Goal: Task Accomplishment & Management: Manage account settings

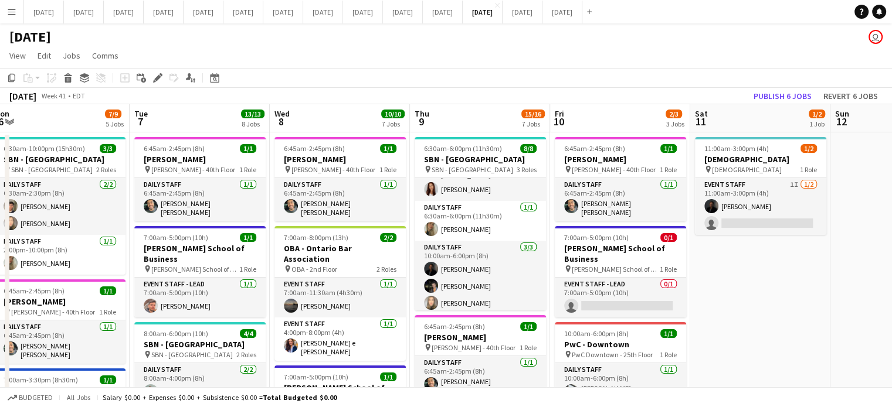
drag, startPoint x: 303, startPoint y: 168, endPoint x: 307, endPoint y: 162, distance: 6.8
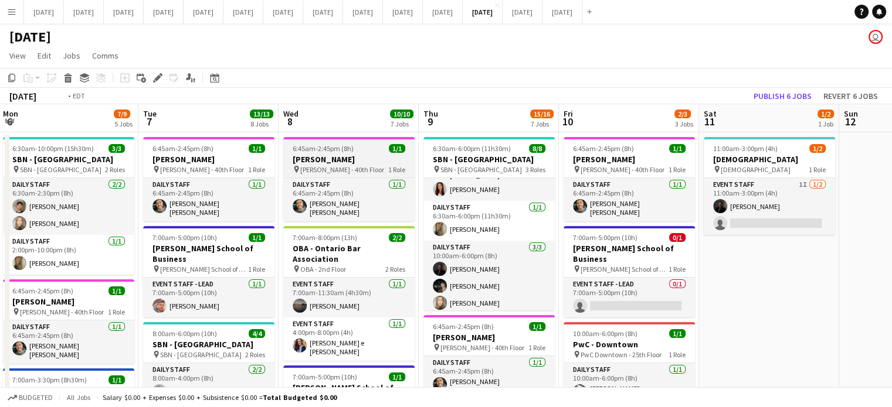
drag, startPoint x: 307, startPoint y: 162, endPoint x: 328, endPoint y: 162, distance: 21.7
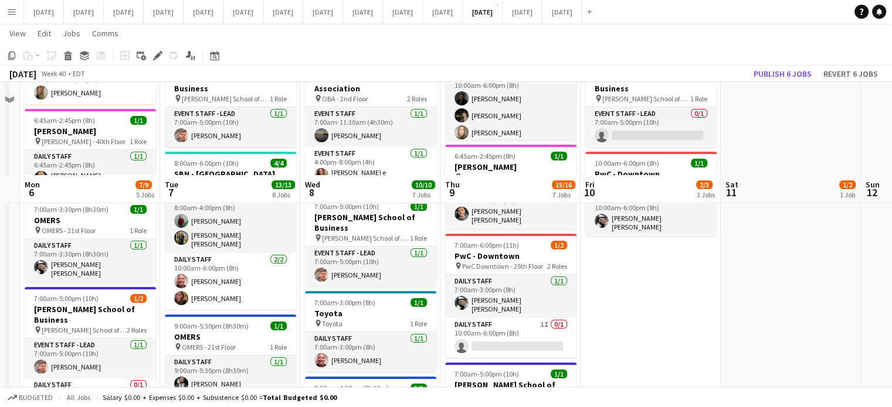
scroll to position [293, 0]
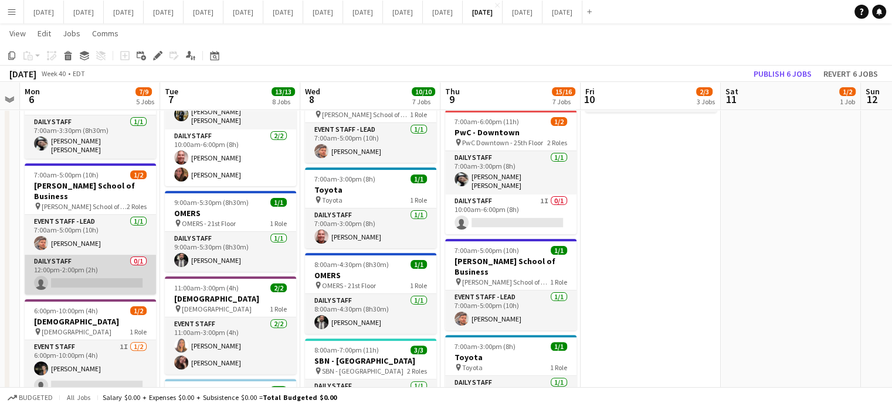
click at [114, 255] on app-card-role "Daily Staff 0/1 12:00pm-2:00pm (2h) single-neutral-actions" at bounding box center [90, 275] width 131 height 40
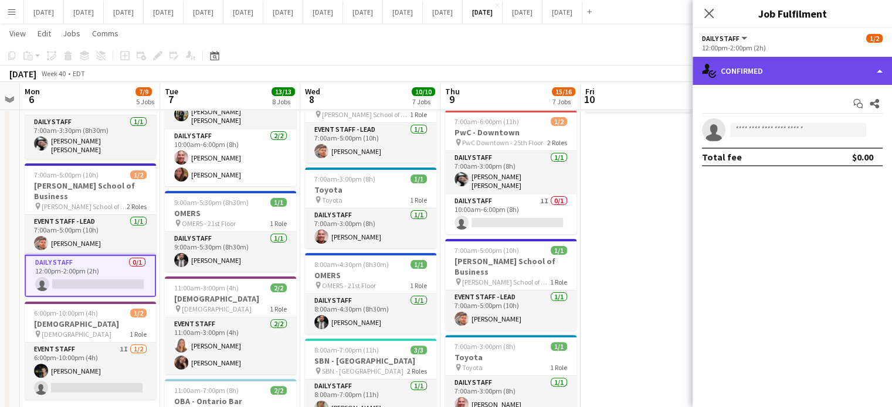
click at [746, 60] on div "single-neutral-actions-check-2 Confirmed" at bounding box center [791, 71] width 199 height 28
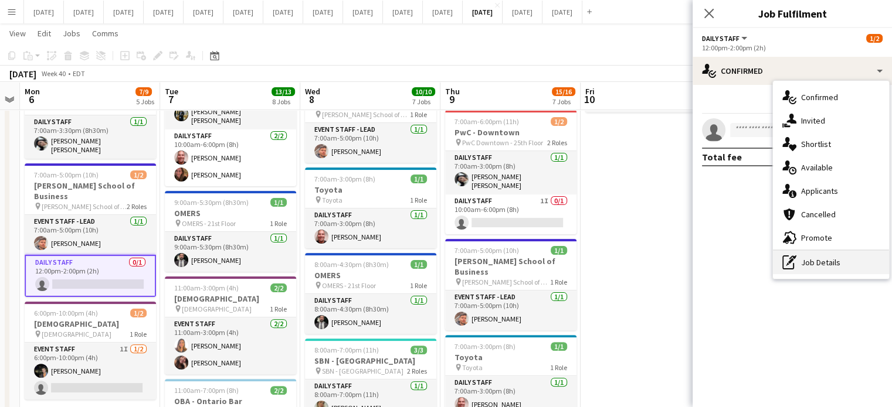
click at [811, 266] on div "pen-write Job Details" at bounding box center [831, 262] width 116 height 23
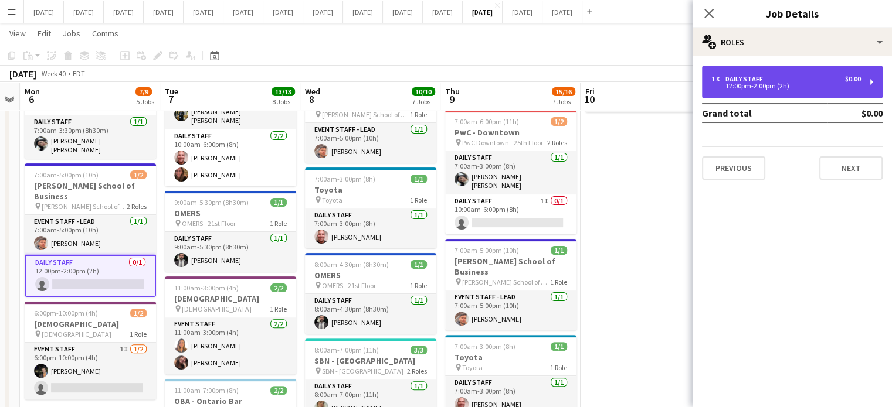
click at [741, 77] on div "Daily Staff" at bounding box center [746, 79] width 42 height 8
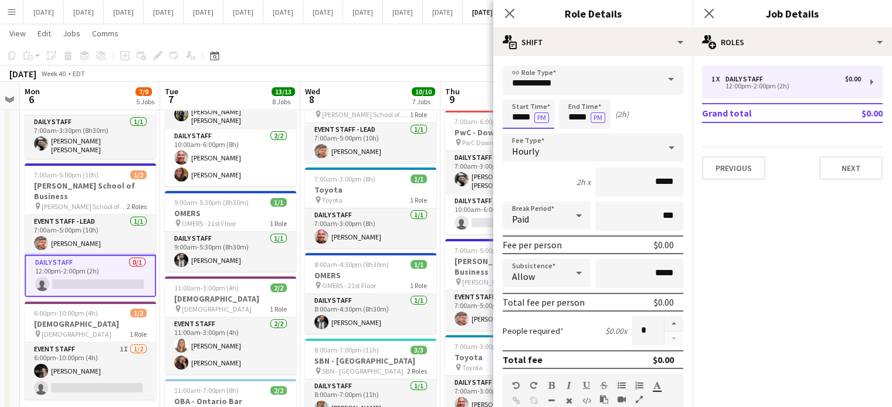
click at [522, 123] on input "*****" at bounding box center [528, 114] width 52 height 29
type input "*****"
click at [516, 98] on div at bounding box center [516, 94] width 23 height 12
click at [570, 107] on input "*****" at bounding box center [585, 114] width 52 height 29
type input "*****"
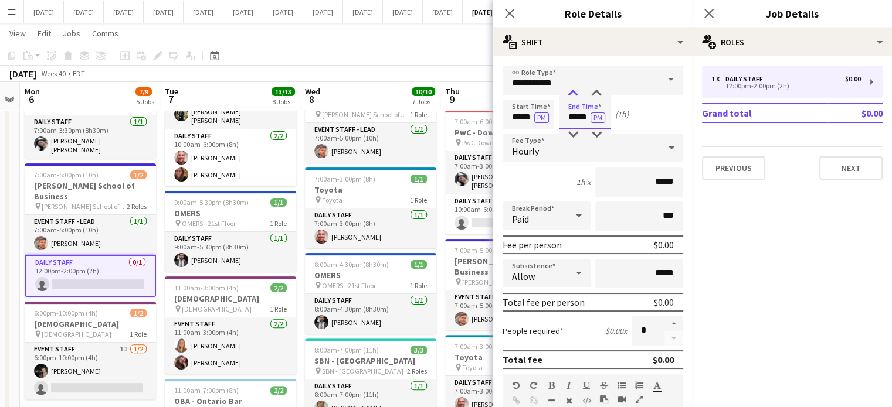
click at [572, 93] on div at bounding box center [572, 94] width 23 height 12
click at [509, 9] on icon "Close pop-in" at bounding box center [509, 13] width 11 height 11
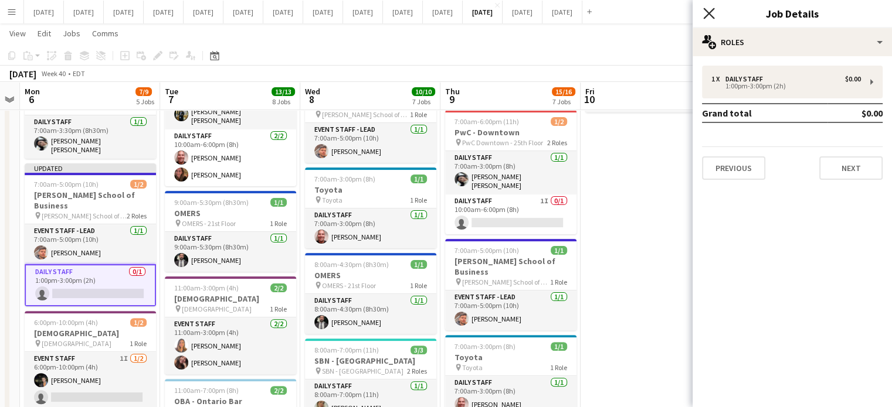
click at [708, 15] on icon at bounding box center [708, 13] width 11 height 11
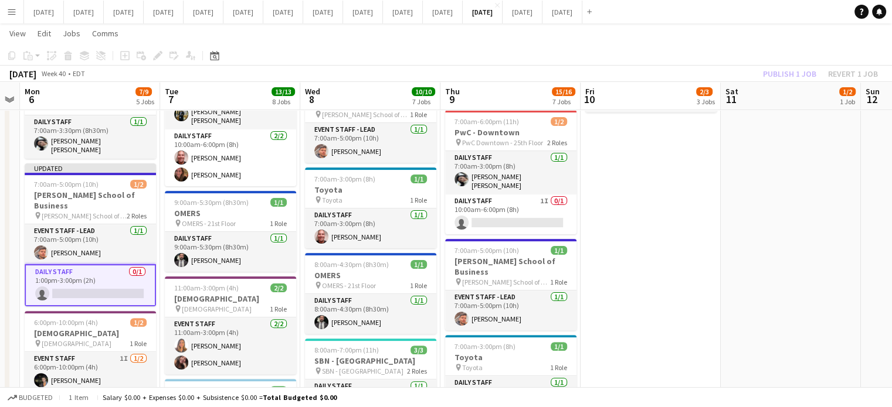
click at [123, 264] on app-card-role "Daily Staff 0/1 1:00pm-3:00pm (2h) single-neutral-actions" at bounding box center [90, 285] width 131 height 42
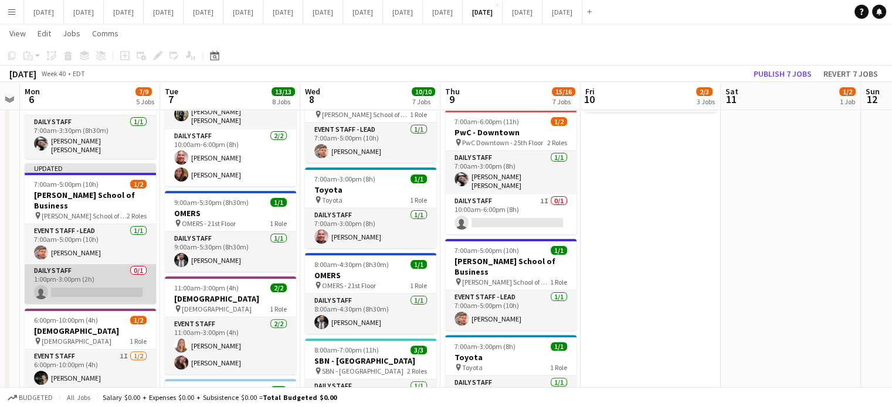
click at [124, 264] on app-card-role "Daily Staff 0/1 1:00pm-3:00pm (2h) single-neutral-actions" at bounding box center [90, 284] width 131 height 40
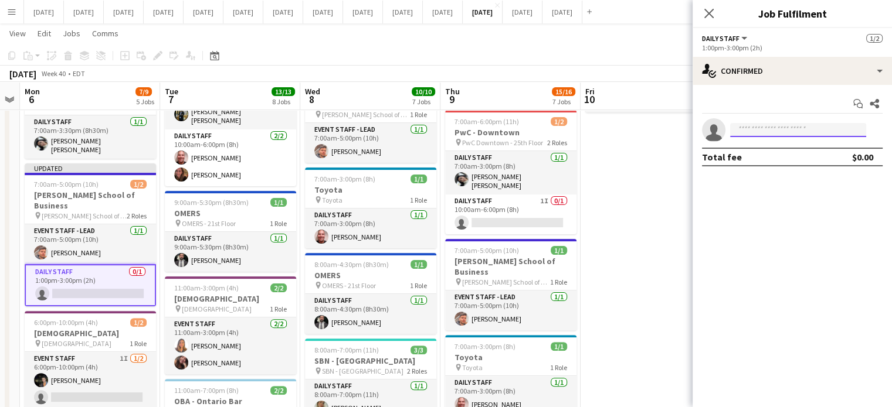
click at [763, 126] on input at bounding box center [798, 130] width 136 height 14
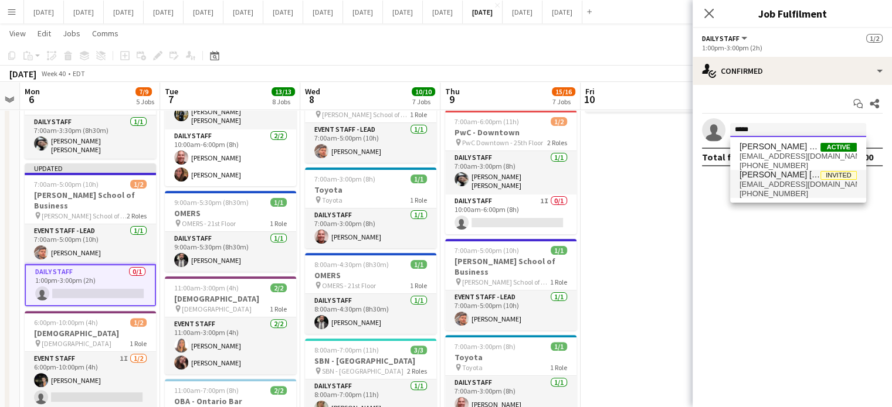
type input "*****"
click at [775, 186] on span "[EMAIL_ADDRESS][DOMAIN_NAME]" at bounding box center [797, 184] width 117 height 9
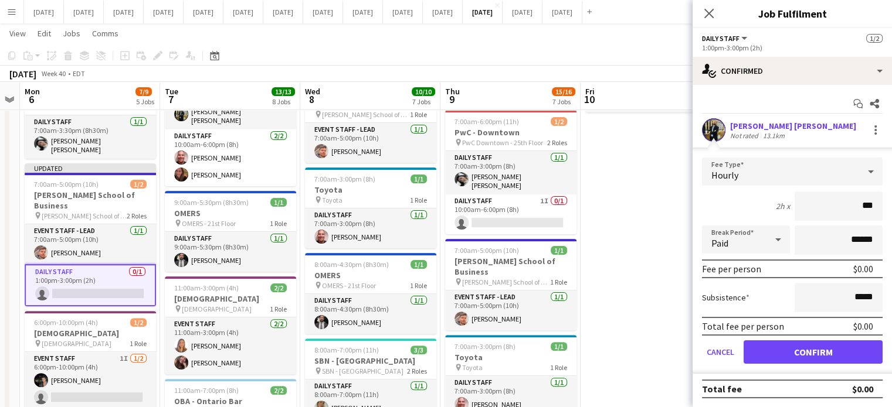
type input "**"
type input "******"
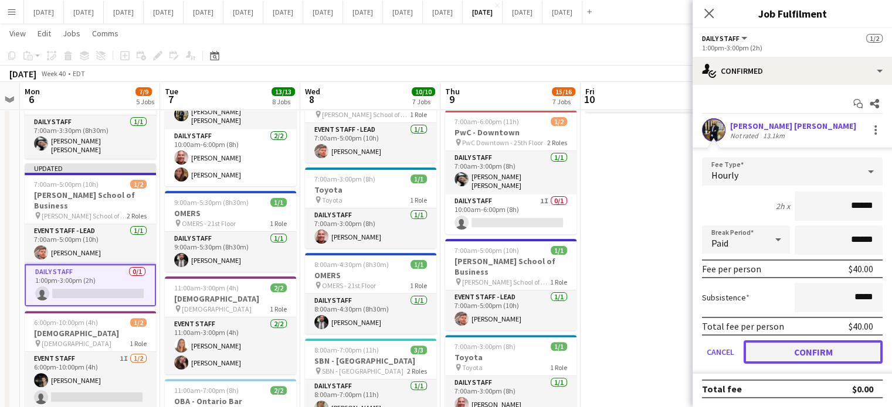
click at [804, 351] on button "Confirm" at bounding box center [812, 352] width 139 height 23
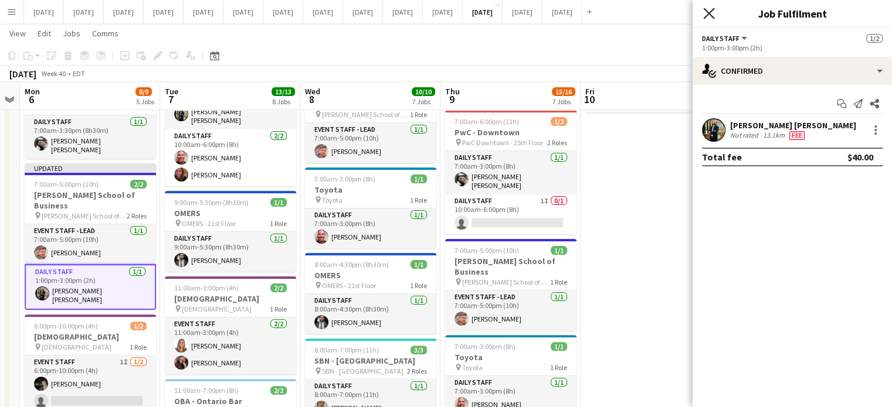
click at [706, 11] on icon at bounding box center [708, 13] width 11 height 11
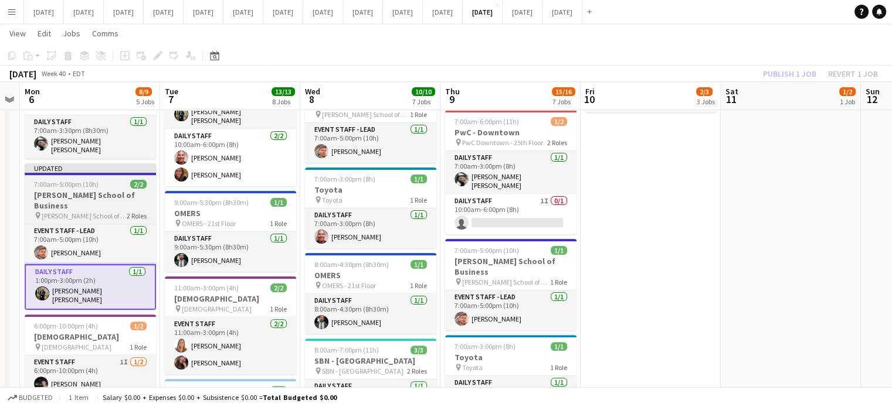
click at [88, 190] on h3 "[PERSON_NAME] School of Business" at bounding box center [90, 200] width 131 height 21
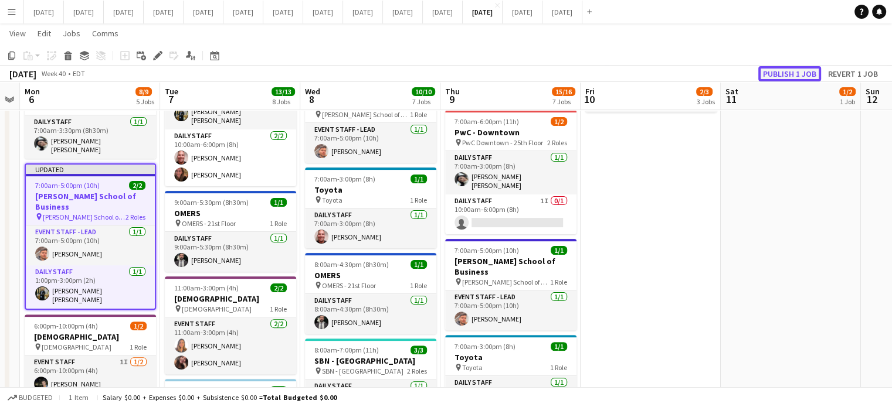
click at [772, 74] on button "Publish 1 job" at bounding box center [789, 73] width 63 height 15
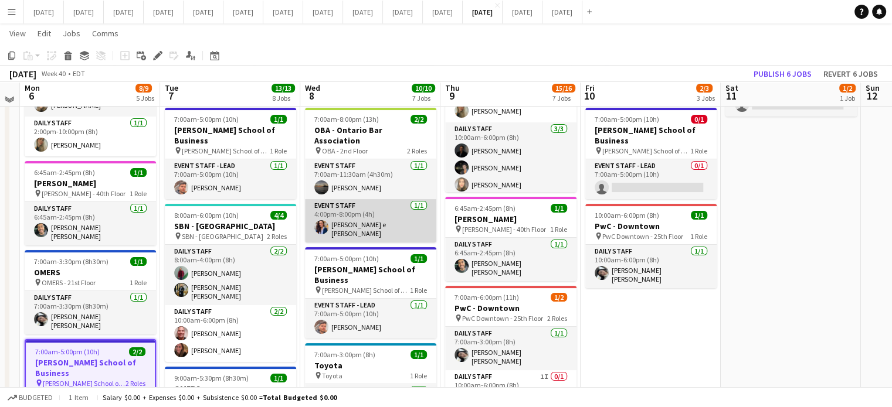
scroll to position [0, 0]
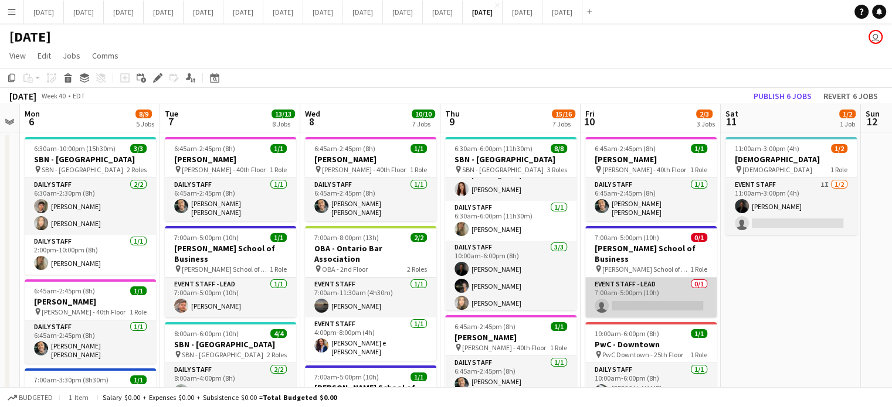
click at [694, 278] on app-card-role "Event Staff - Lead 0/1 7:00am-5:00pm (10h) single-neutral-actions" at bounding box center [650, 298] width 131 height 40
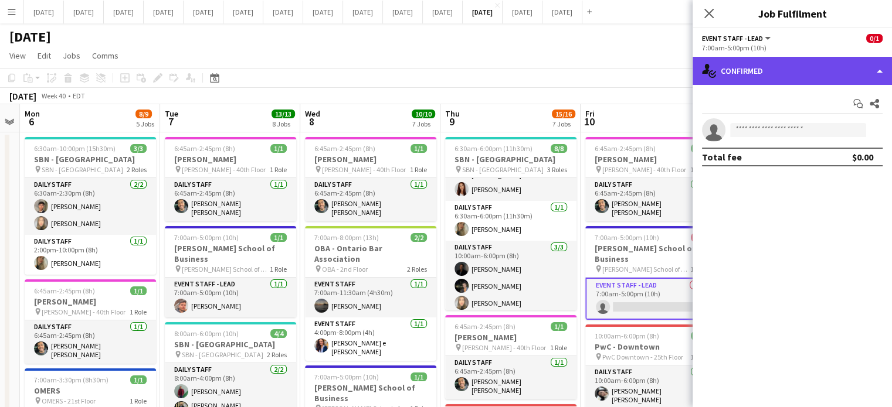
click at [755, 77] on div "single-neutral-actions-check-2 Confirmed" at bounding box center [791, 71] width 199 height 28
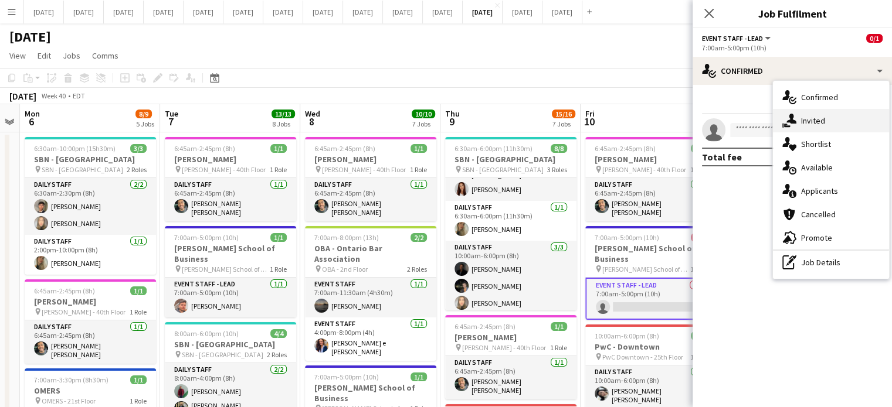
click at [793, 114] on icon "single-neutral-actions-share-1" at bounding box center [789, 121] width 14 height 14
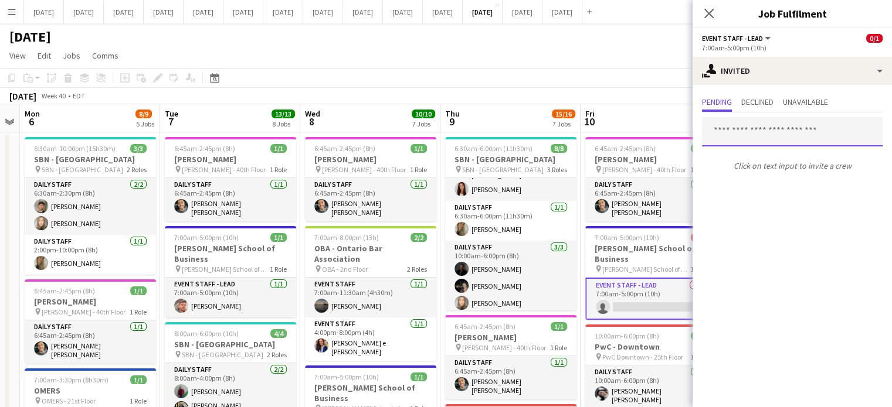
click at [759, 133] on input "text" at bounding box center [792, 131] width 181 height 29
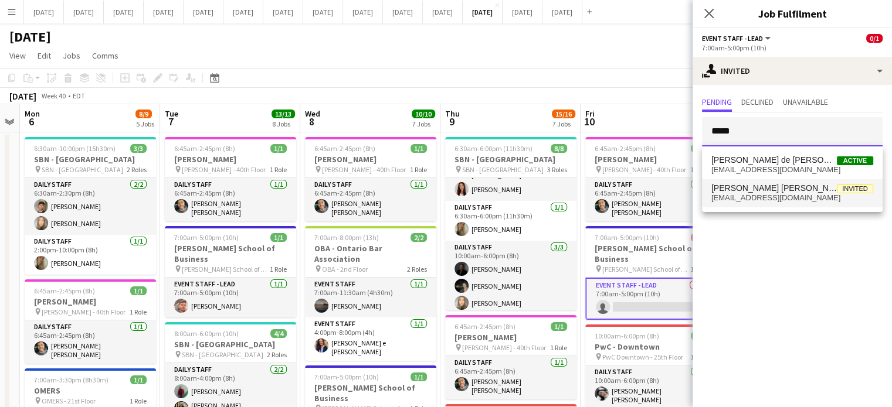
type input "*****"
click at [753, 186] on span "[PERSON_NAME] [PERSON_NAME]" at bounding box center [773, 189] width 125 height 10
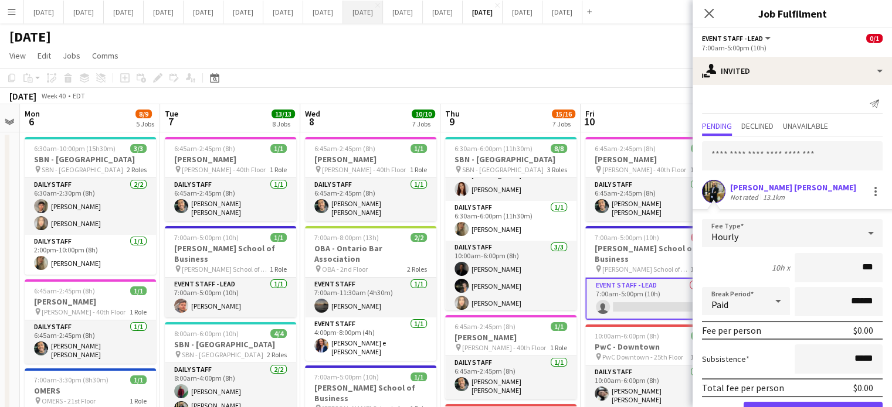
type input "**"
type input "*****"
click at [767, 154] on input "text" at bounding box center [792, 155] width 181 height 29
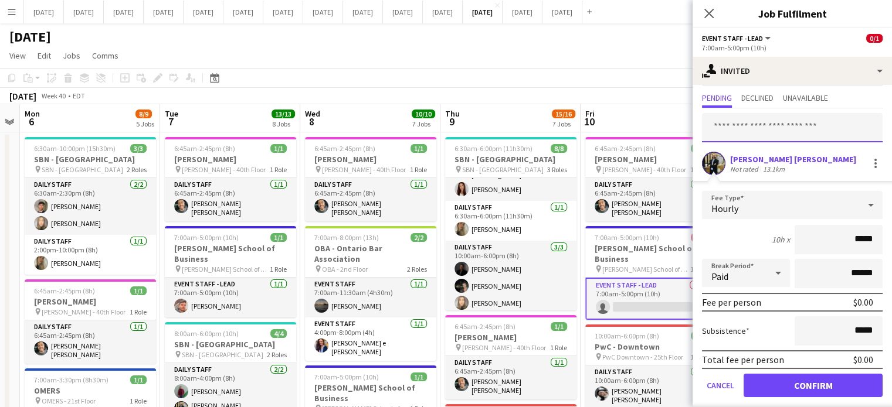
scroll to position [38, 0]
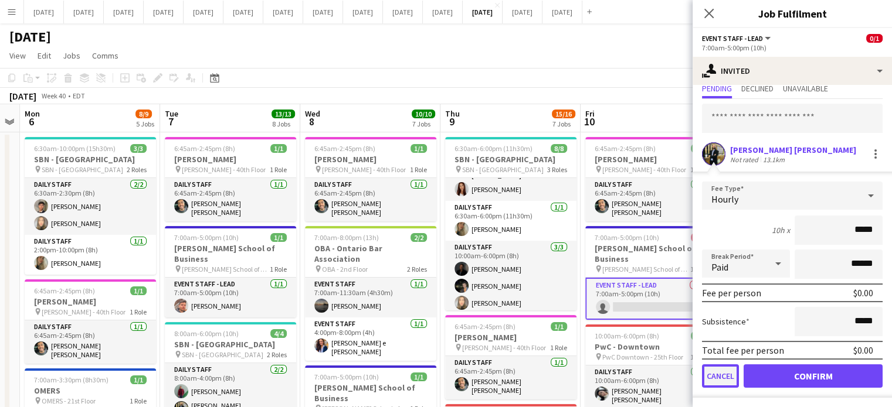
click at [725, 378] on button "Cancel" at bounding box center [720, 376] width 37 height 23
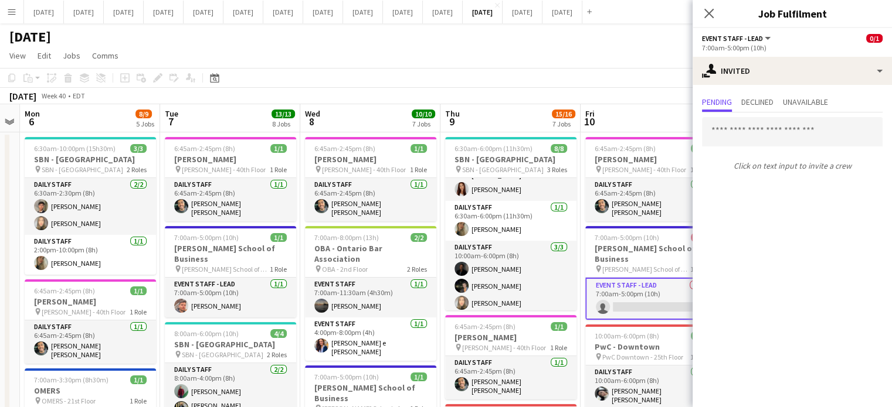
scroll to position [0, 0]
click at [739, 132] on input "text" at bounding box center [792, 131] width 181 height 29
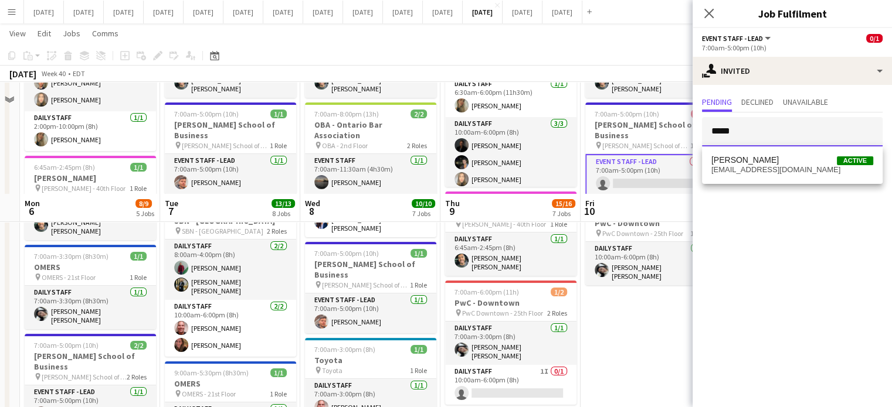
scroll to position [235, 0]
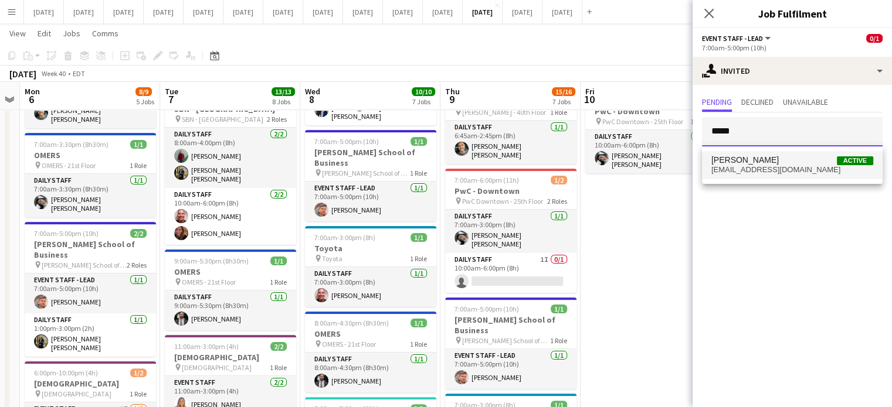
type input "*****"
click at [753, 167] on span "[EMAIL_ADDRESS][DOMAIN_NAME]" at bounding box center [792, 169] width 162 height 9
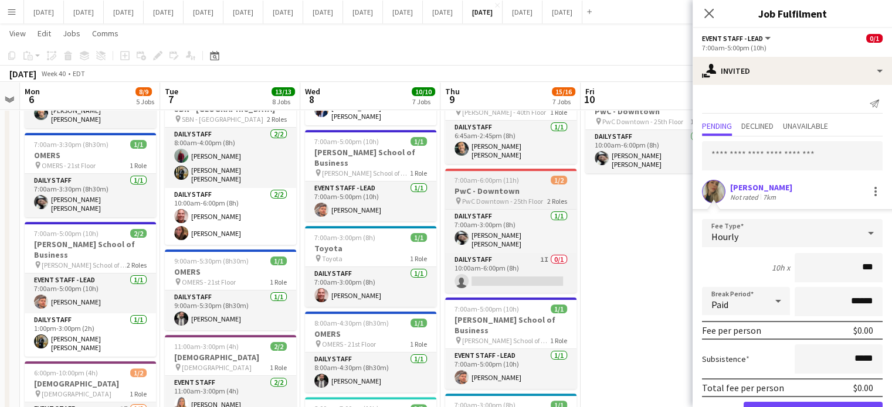
type input "**"
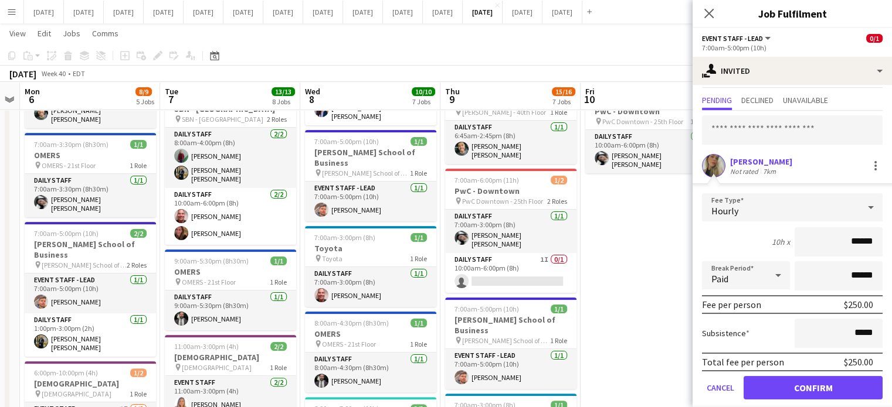
scroll to position [38, 0]
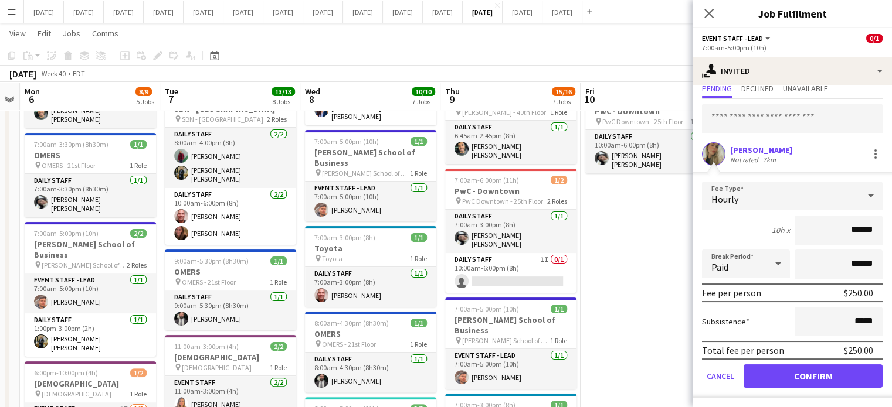
type input "******"
click at [797, 380] on button "Confirm" at bounding box center [812, 376] width 139 height 23
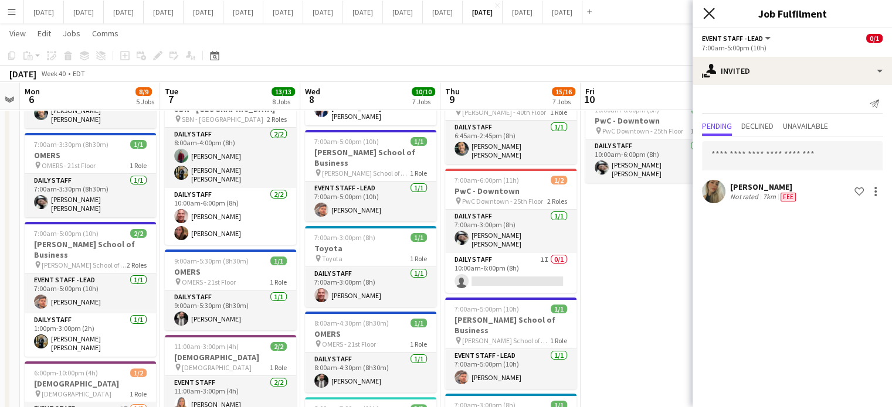
click at [712, 15] on icon "Close pop-in" at bounding box center [708, 13] width 11 height 11
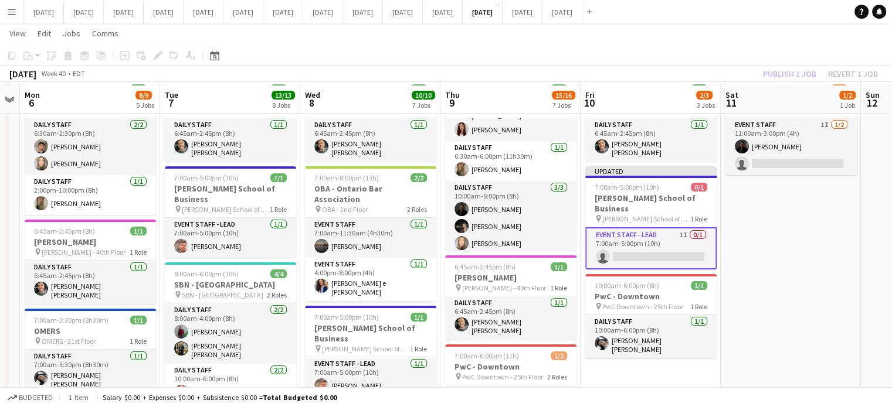
scroll to position [59, 0]
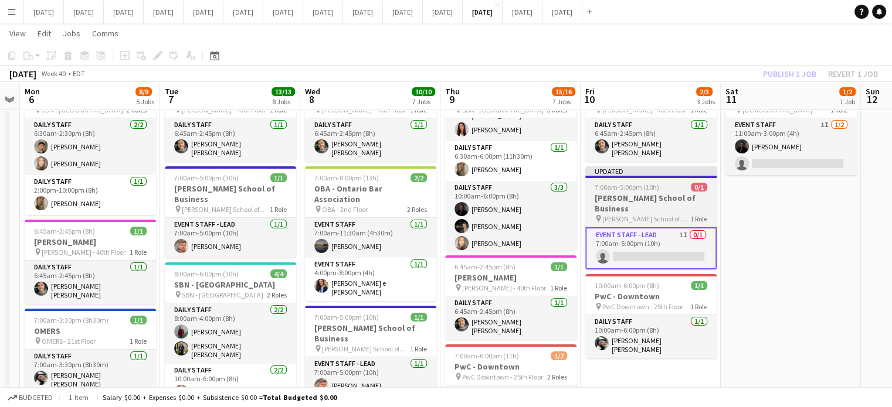
click at [688, 178] on app-job-card "Updated 7:00am-5:00pm (10h) 0/1 [PERSON_NAME] School of Business pin [PERSON_NA…" at bounding box center [650, 218] width 131 height 103
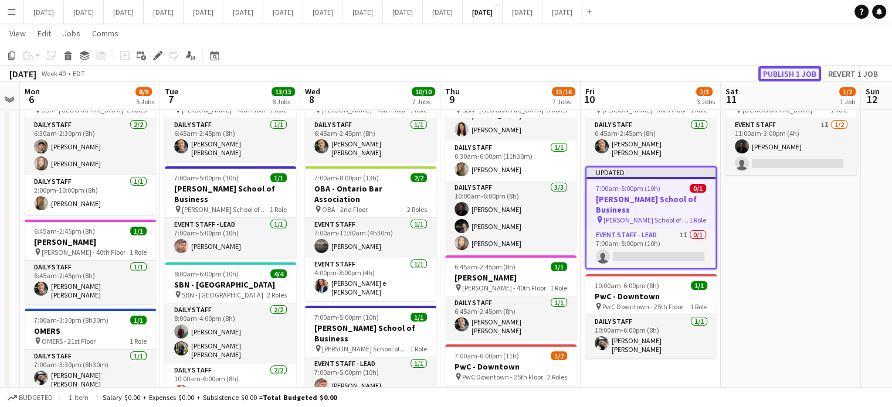
click at [809, 75] on button "Publish 1 job" at bounding box center [789, 73] width 63 height 15
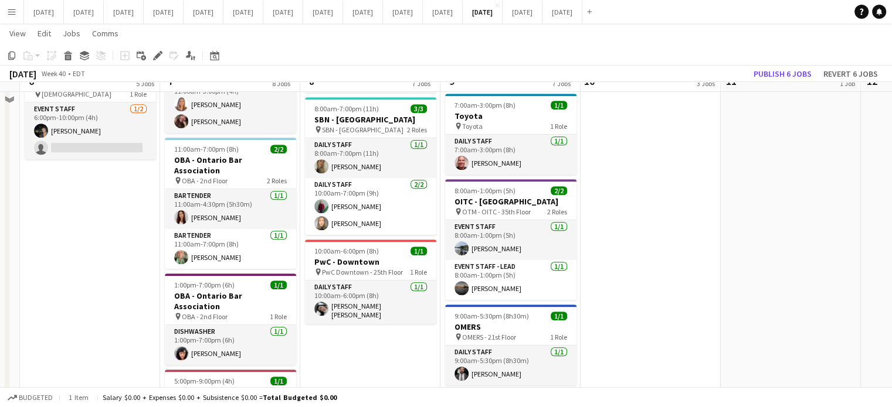
scroll to position [514, 0]
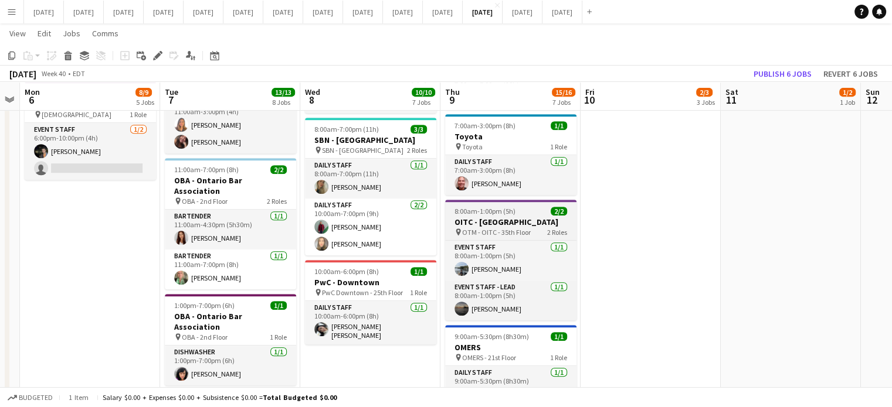
click at [533, 207] on div "8:00am-1:00pm (5h) 2/2" at bounding box center [510, 211] width 131 height 9
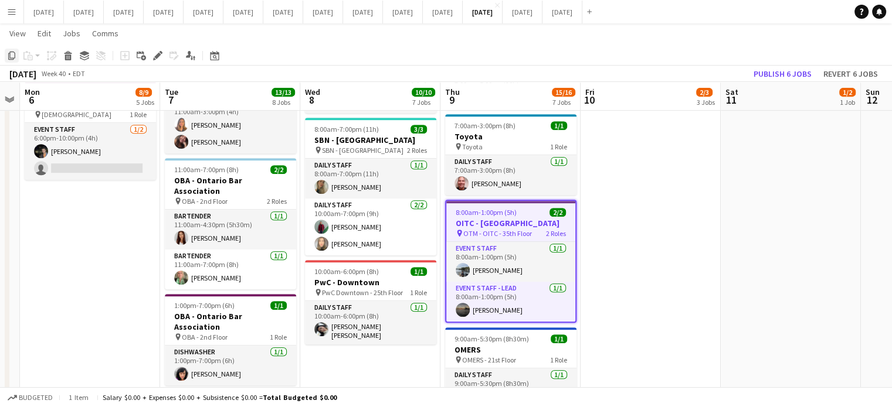
click at [9, 53] on icon at bounding box center [11, 56] width 7 height 8
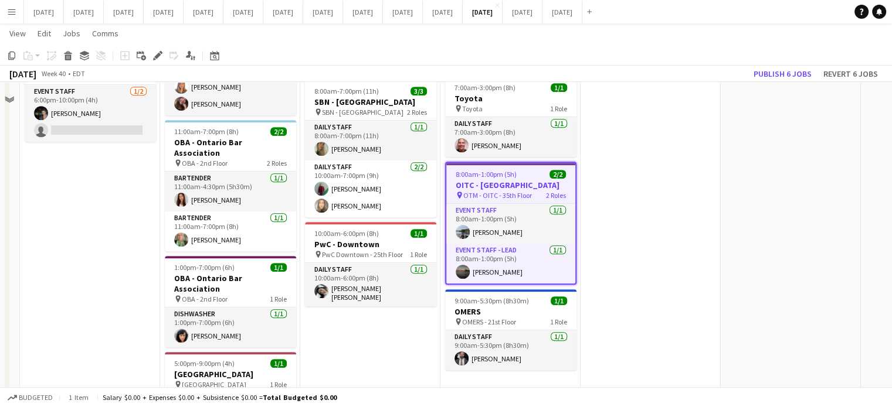
scroll to position [573, 0]
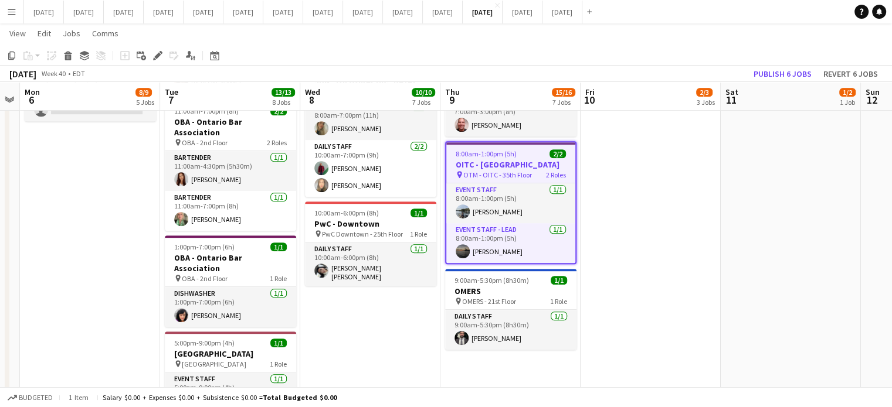
click at [380, 303] on app-date-cell "6:45am-2:45pm (8h) 1/1 [PERSON_NAME] pin [PERSON_NAME] - 40th Floor 1 Role Dail…" at bounding box center [370, 3] width 140 height 888
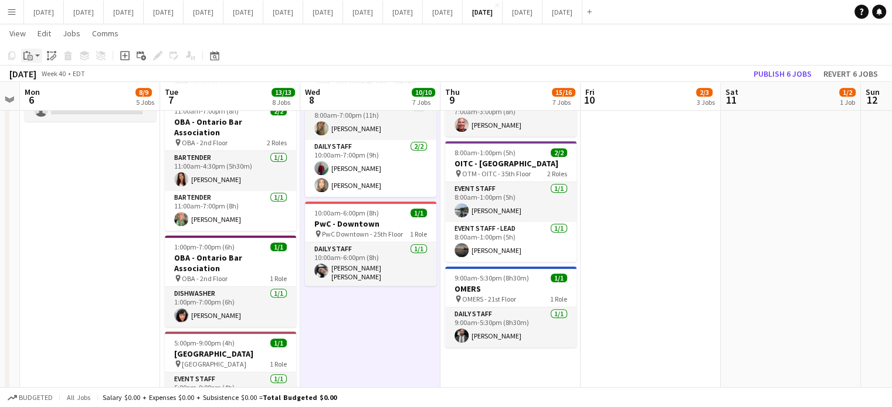
click at [22, 50] on div "Paste" at bounding box center [28, 56] width 14 height 14
click at [46, 79] on link "Paste Ctrl+V" at bounding box center [86, 78] width 110 height 11
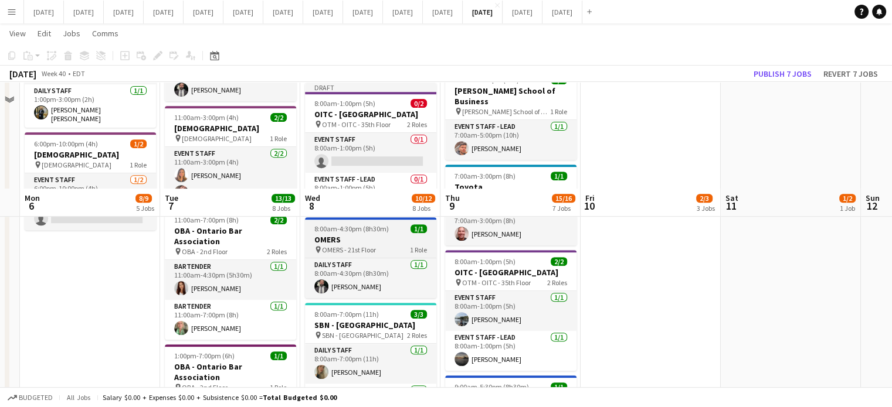
scroll to position [397, 0]
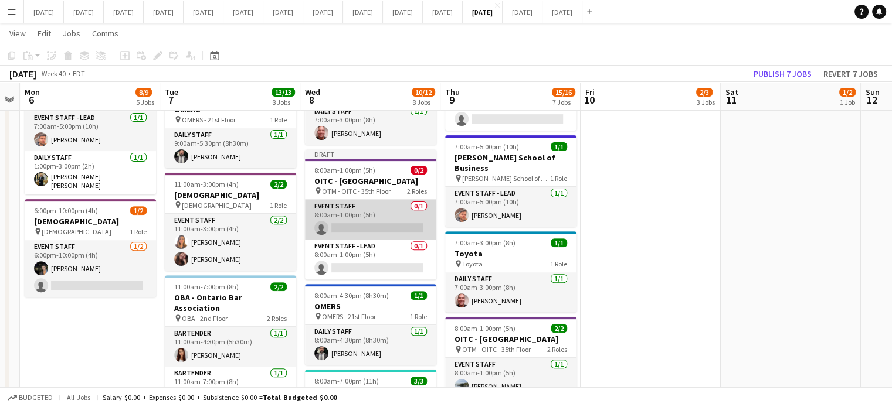
click at [375, 200] on app-card-role "Event Staff 0/1 8:00am-1:00pm (5h) single-neutral-actions" at bounding box center [370, 220] width 131 height 40
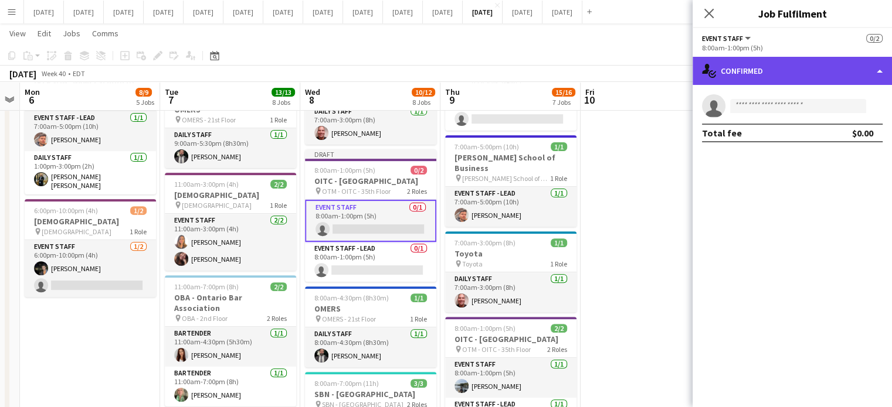
click at [746, 65] on div "single-neutral-actions-check-2 Confirmed" at bounding box center [791, 71] width 199 height 28
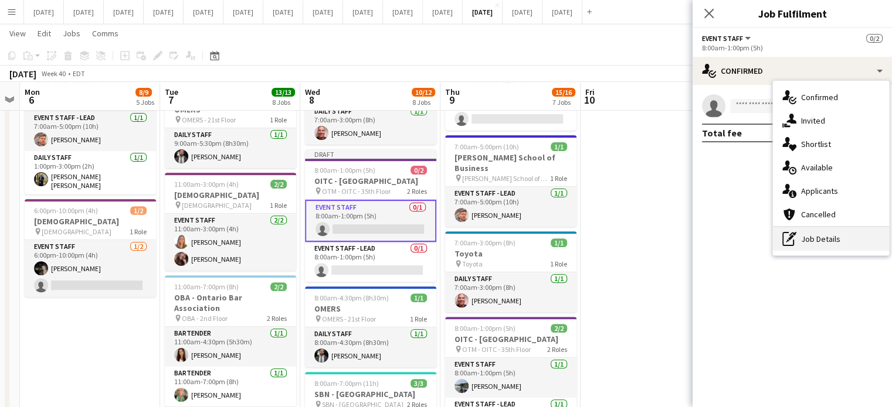
click at [820, 244] on div "pen-write Job Details" at bounding box center [831, 238] width 116 height 23
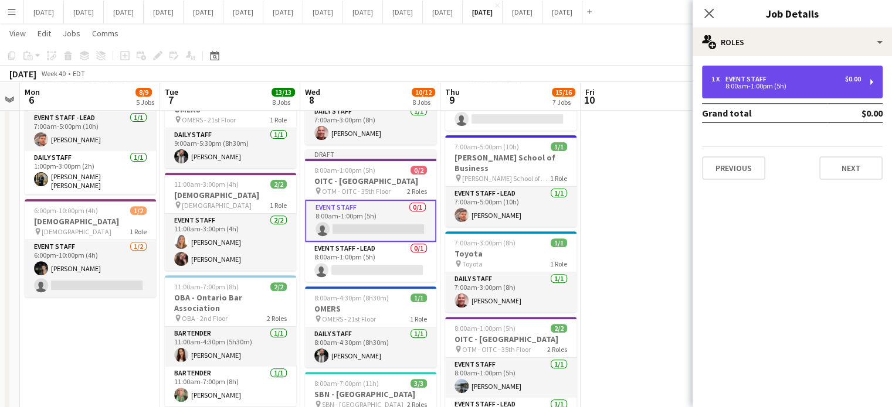
click at [735, 83] on div "8:00am-1:00pm (5h)" at bounding box center [785, 86] width 149 height 6
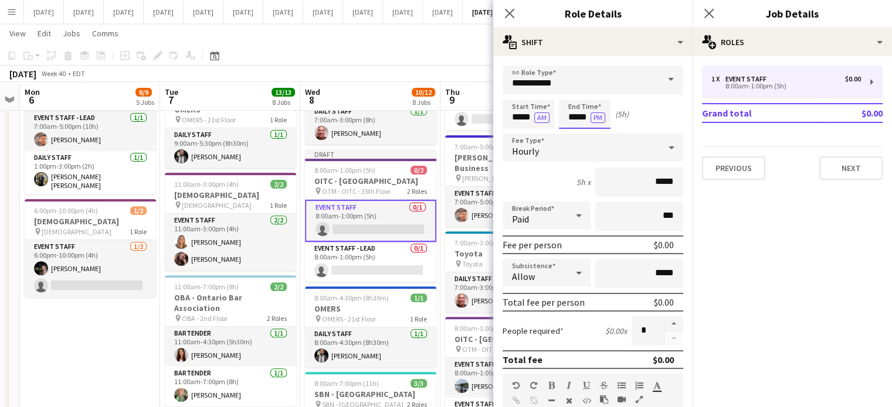
click at [571, 118] on input "*****" at bounding box center [585, 114] width 52 height 29
type input "*****"
click at [570, 94] on div at bounding box center [572, 94] width 23 height 12
click at [509, 14] on icon at bounding box center [509, 13] width 11 height 11
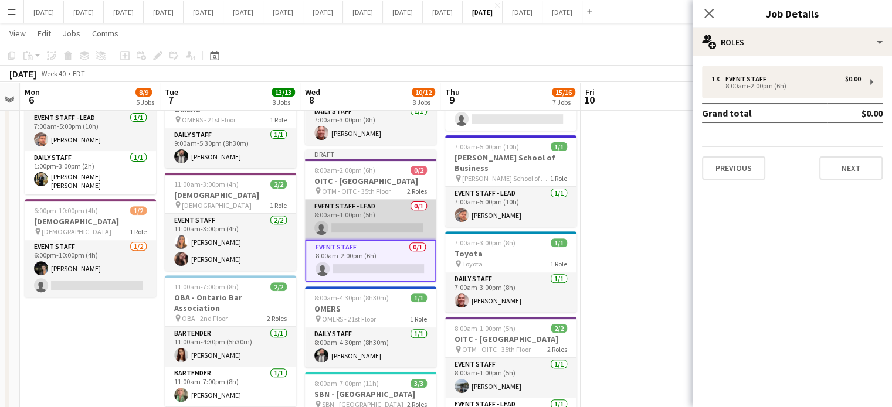
click at [385, 200] on app-card-role "Event Staff - Lead 0/1 8:00am-1:00pm (5h) single-neutral-actions" at bounding box center [370, 220] width 131 height 40
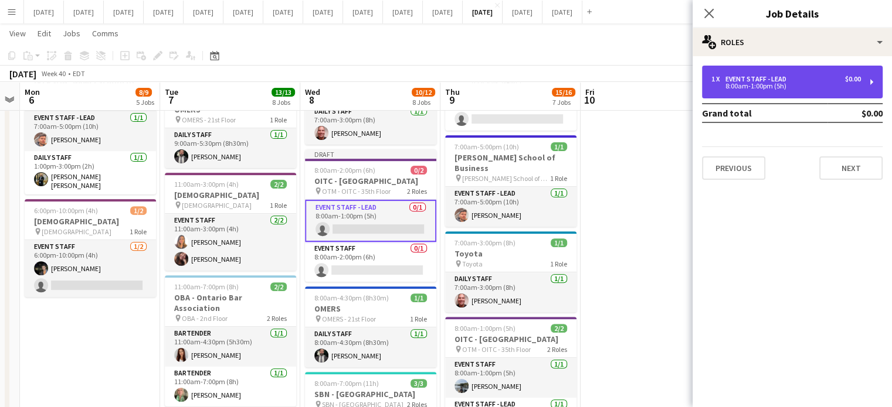
click at [743, 84] on div "8:00am-1:00pm (5h)" at bounding box center [785, 86] width 149 height 6
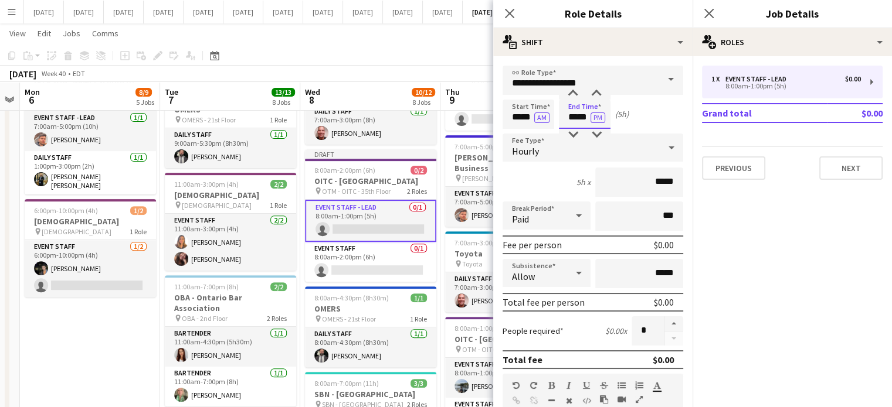
drag, startPoint x: 575, startPoint y: 108, endPoint x: 576, endPoint y: 100, distance: 8.3
click at [575, 108] on input "*****" at bounding box center [585, 114] width 52 height 29
click at [573, 98] on div at bounding box center [572, 94] width 23 height 12
click at [574, 98] on div at bounding box center [572, 94] width 23 height 12
click at [575, 98] on div at bounding box center [572, 94] width 23 height 12
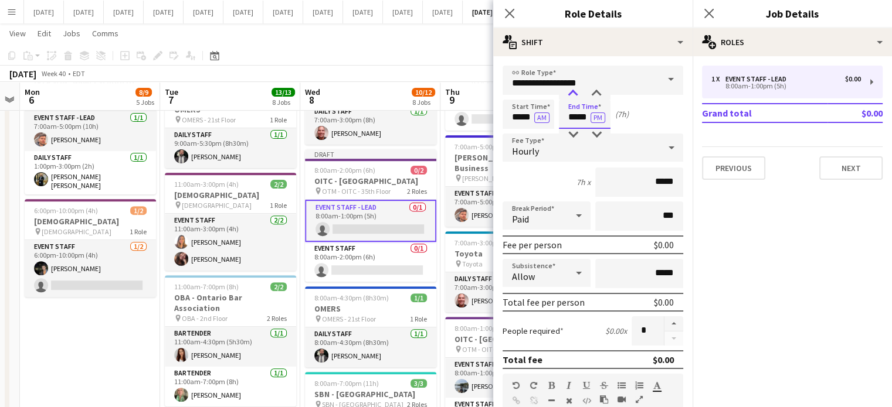
type input "*****"
click at [573, 98] on div at bounding box center [572, 94] width 23 height 12
click at [511, 12] on icon at bounding box center [509, 13] width 11 height 11
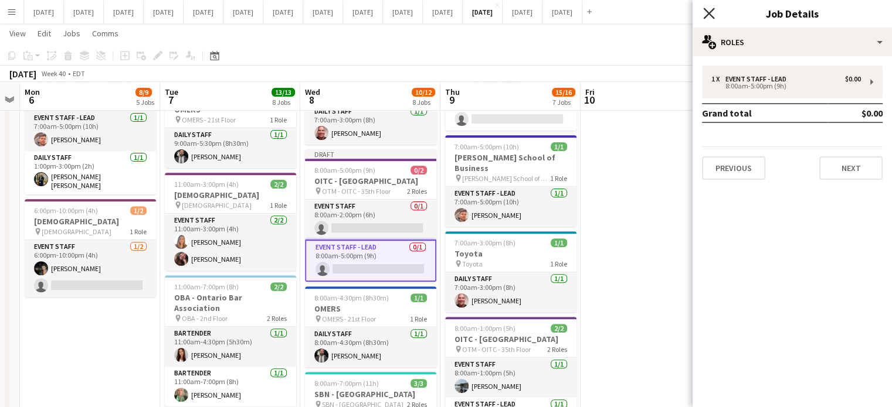
click at [706, 14] on icon "Close pop-in" at bounding box center [708, 13] width 11 height 11
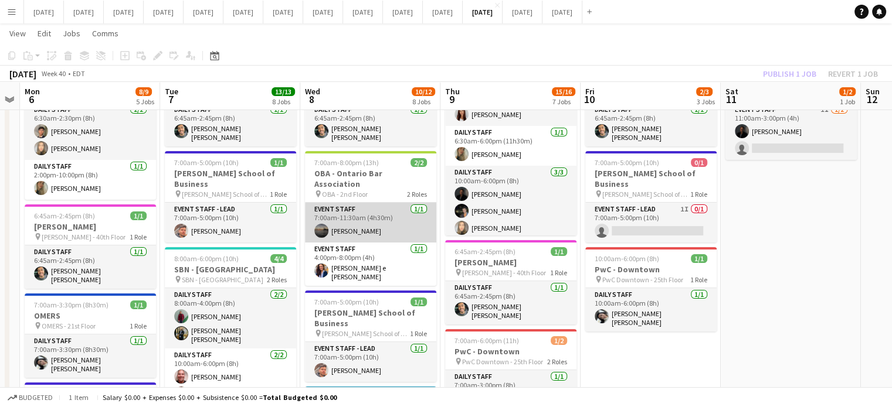
scroll to position [59, 0]
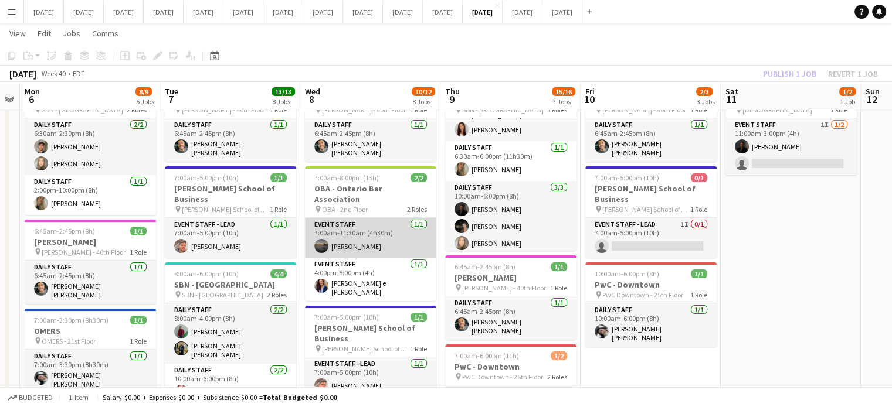
click at [376, 225] on app-card-role "Event Staff [DATE] 7:00am-11:30am (4h30m) [PERSON_NAME]" at bounding box center [370, 238] width 131 height 40
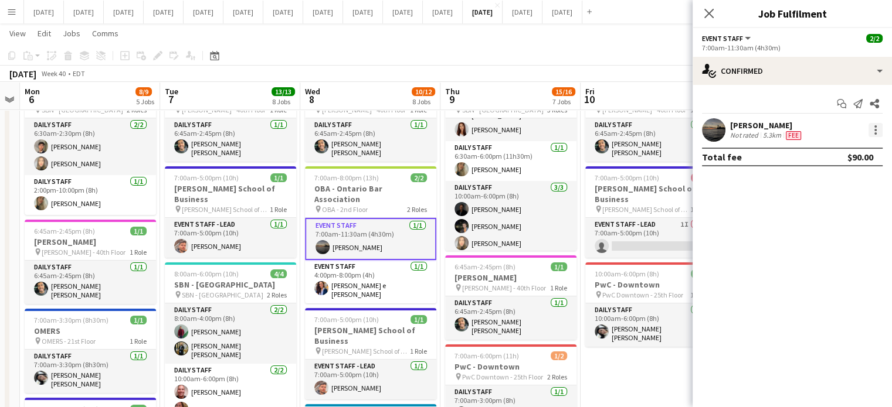
click at [879, 124] on div at bounding box center [875, 130] width 14 height 14
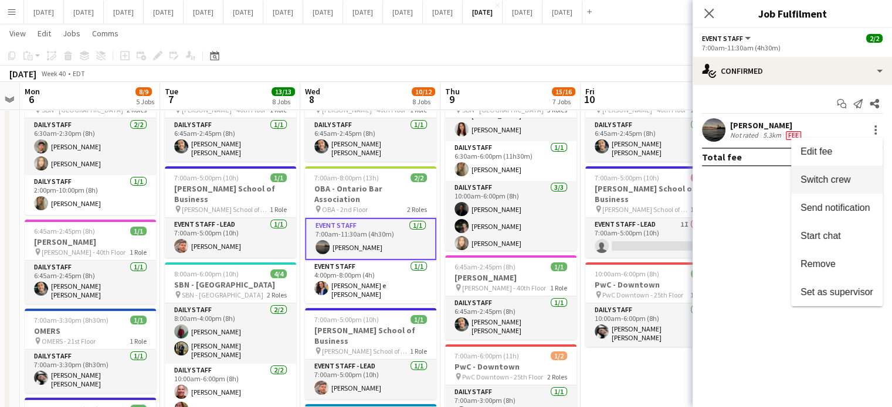
click at [848, 177] on span "Switch crew" at bounding box center [825, 180] width 50 height 10
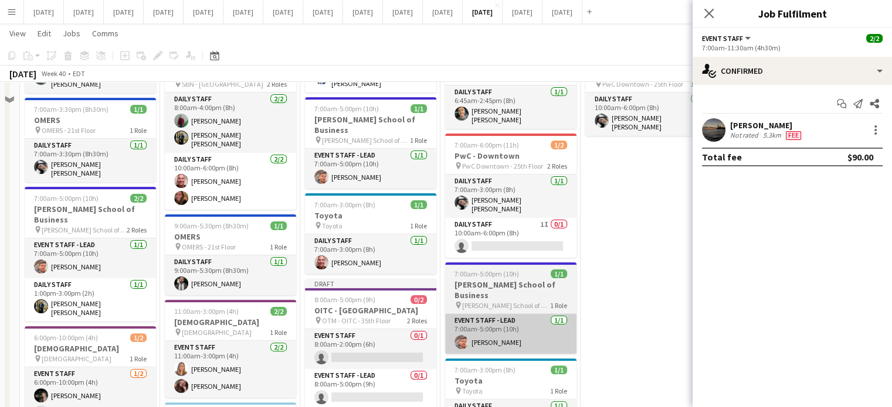
scroll to position [352, 0]
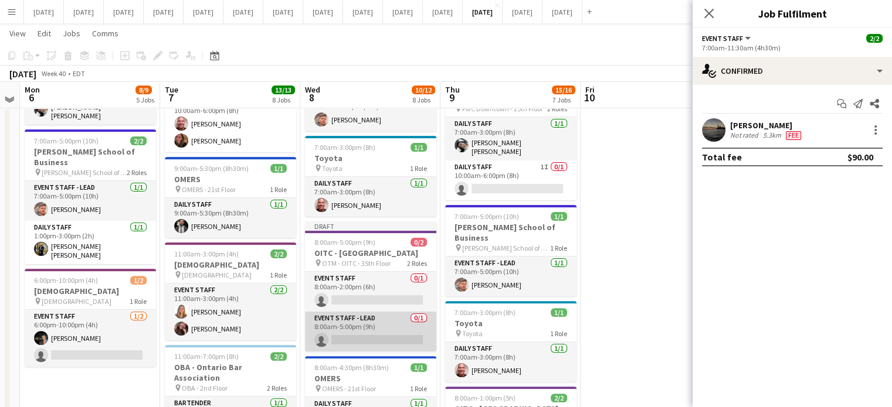
click at [368, 315] on app-card-role "Event Staff - Lead 0/1 8:00am-5:00pm (9h) single-neutral-actions" at bounding box center [370, 332] width 131 height 40
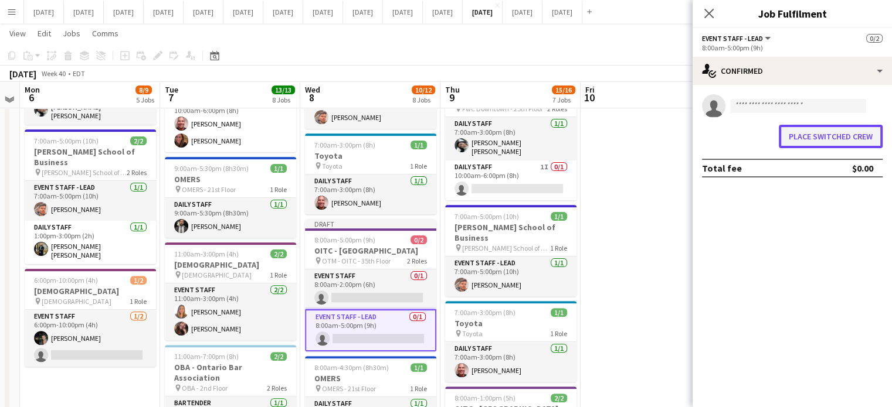
click at [787, 135] on button "Place switched crew" at bounding box center [831, 136] width 104 height 23
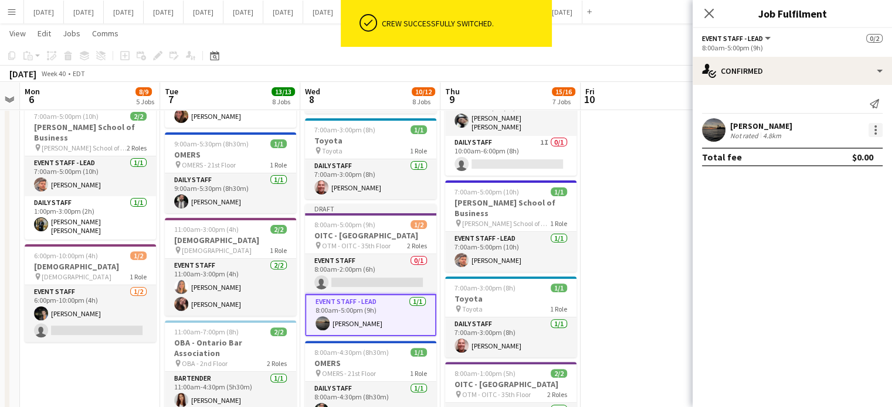
click at [879, 131] on div at bounding box center [875, 130] width 14 height 14
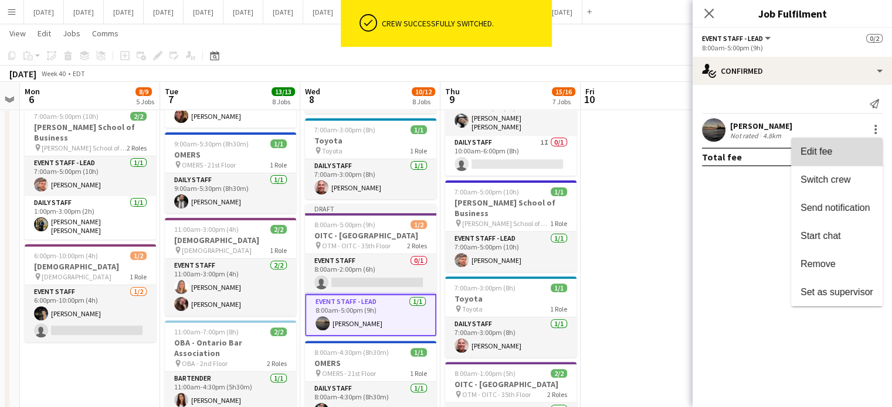
click at [817, 153] on span "Edit fee" at bounding box center [816, 152] width 32 height 10
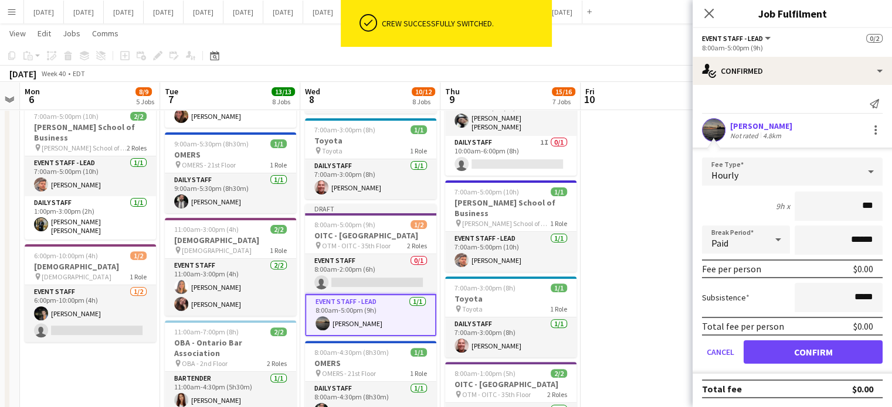
type input "**"
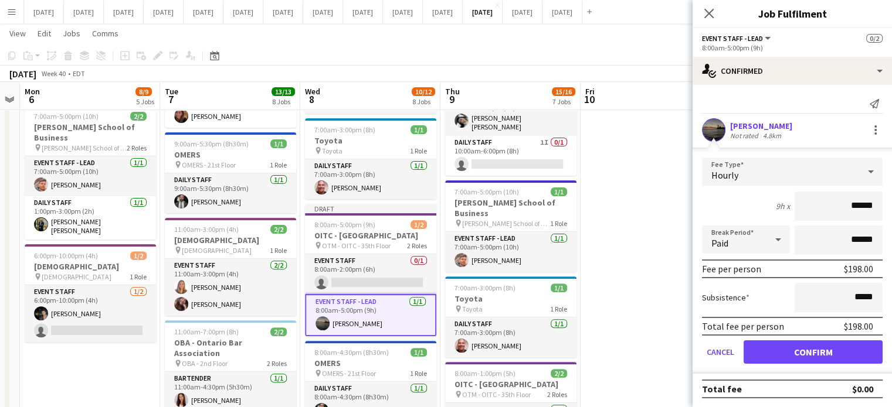
type input "******"
click at [845, 345] on button "Confirm" at bounding box center [812, 352] width 139 height 23
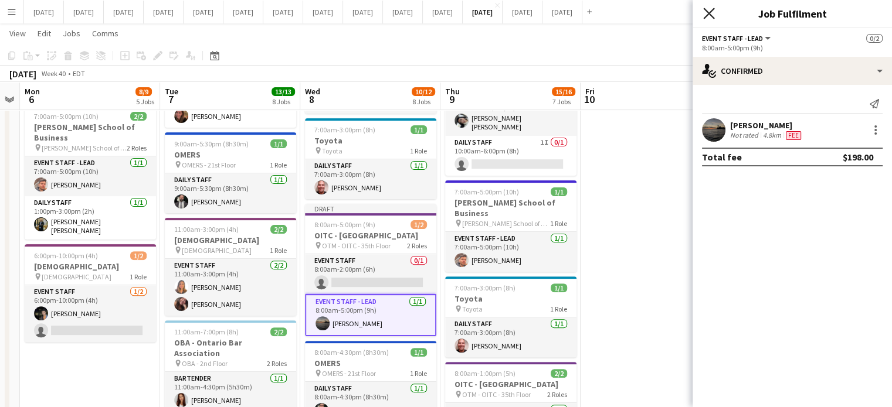
click at [707, 12] on icon at bounding box center [708, 13] width 11 height 11
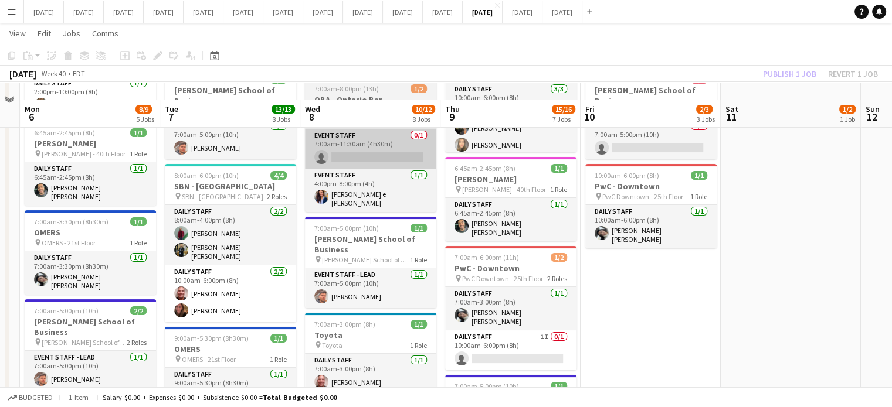
scroll to position [117, 0]
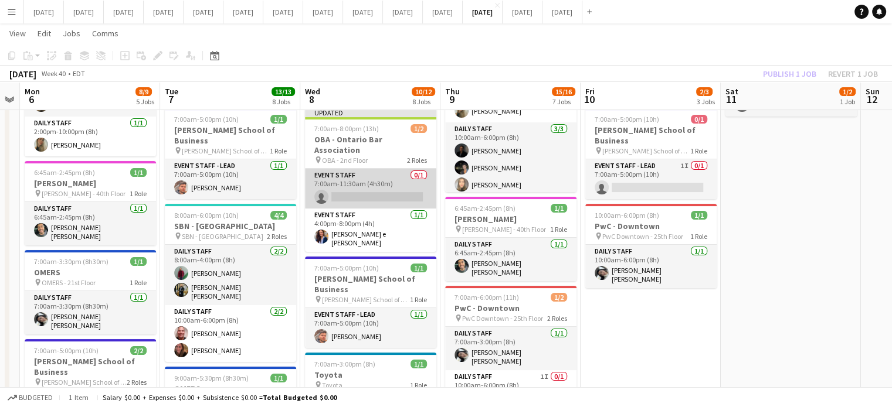
click at [393, 172] on app-card-role "Event Staff 0/1 7:00am-11:30am (4h30m) single-neutral-actions" at bounding box center [370, 189] width 131 height 40
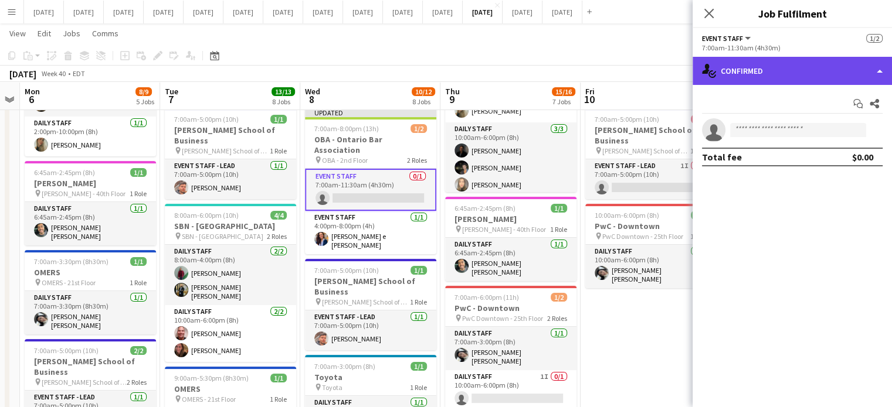
click at [794, 74] on div "single-neutral-actions-check-2 Confirmed" at bounding box center [791, 71] width 199 height 28
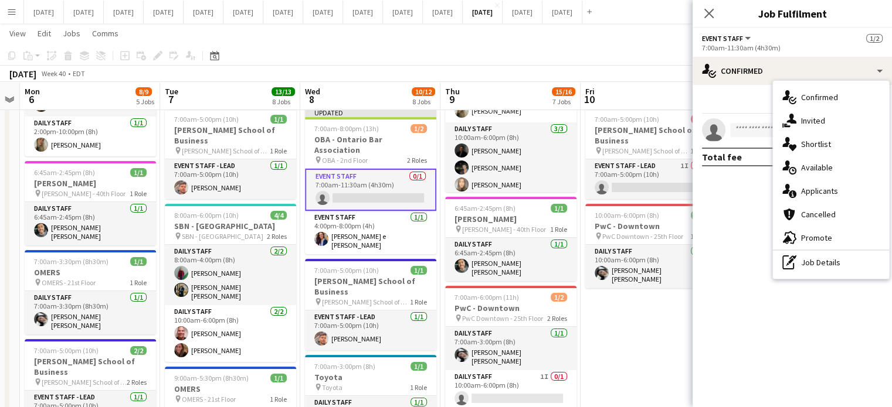
click at [809, 117] on span "Invited" at bounding box center [813, 120] width 24 height 11
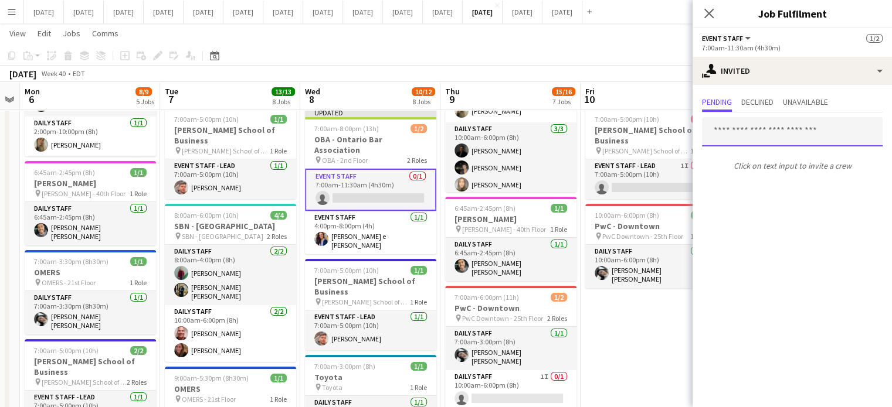
click at [750, 130] on input "text" at bounding box center [792, 131] width 181 height 29
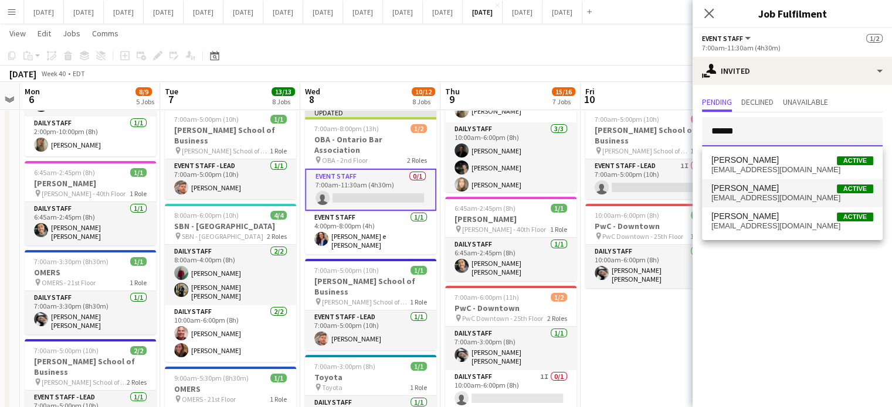
type input "******"
click at [762, 199] on span "[EMAIL_ADDRESS][DOMAIN_NAME]" at bounding box center [792, 197] width 162 height 9
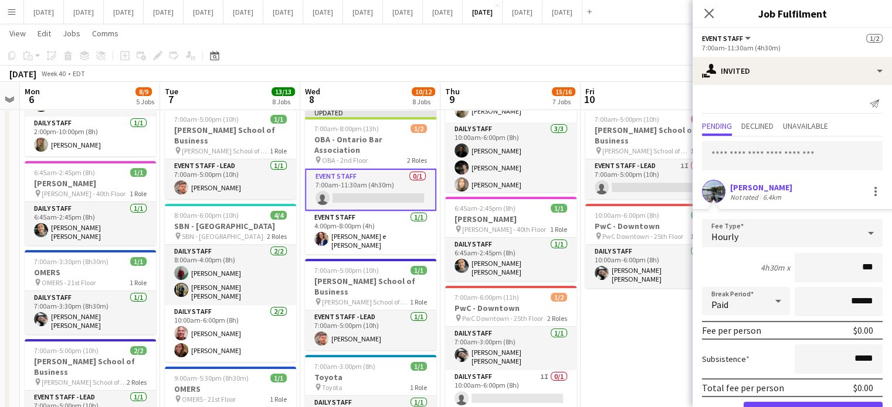
type input "**"
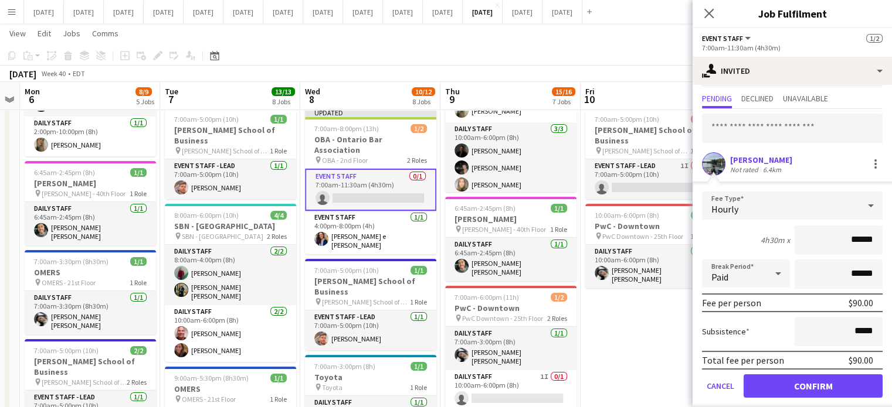
scroll to position [38, 0]
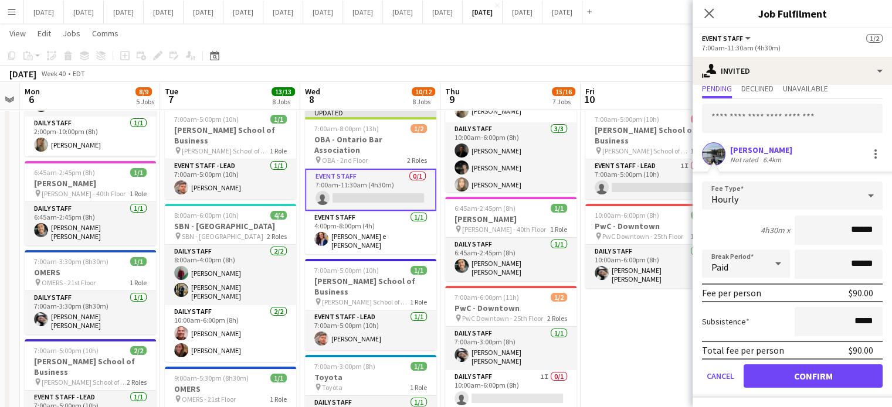
type input "******"
click at [804, 373] on button "Confirm" at bounding box center [812, 376] width 139 height 23
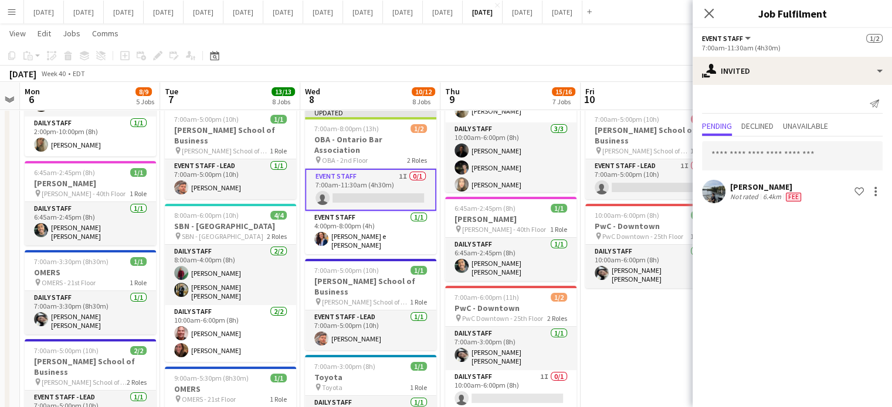
scroll to position [0, 0]
click at [708, 17] on icon "Close pop-in" at bounding box center [708, 13] width 11 height 11
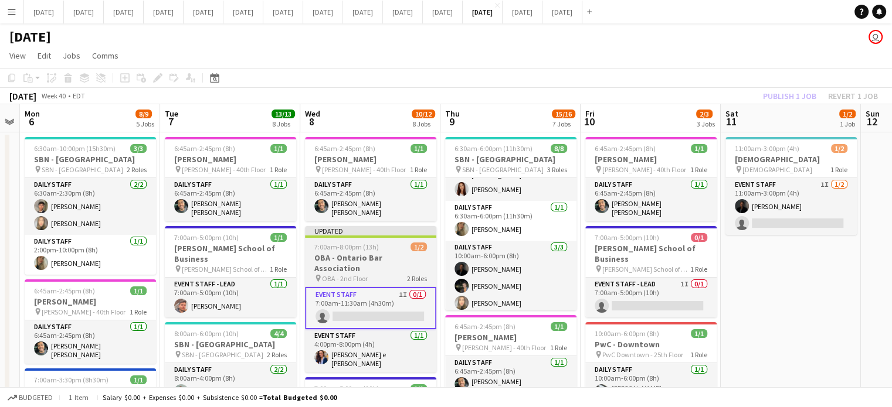
click at [415, 243] on span "1/2" at bounding box center [418, 247] width 16 height 9
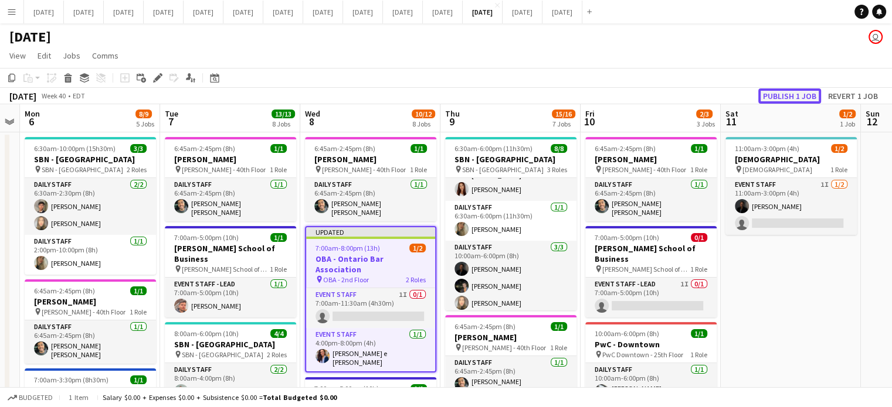
click at [795, 89] on button "Publish 1 job" at bounding box center [789, 96] width 63 height 15
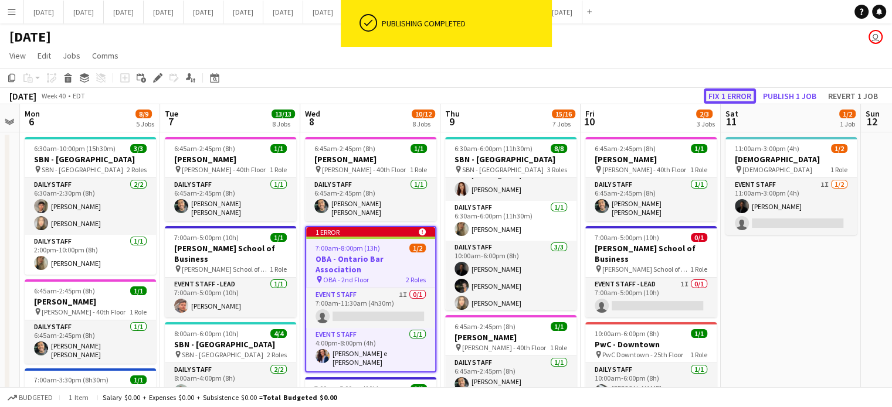
click at [741, 97] on button "Fix 1 error" at bounding box center [730, 96] width 52 height 15
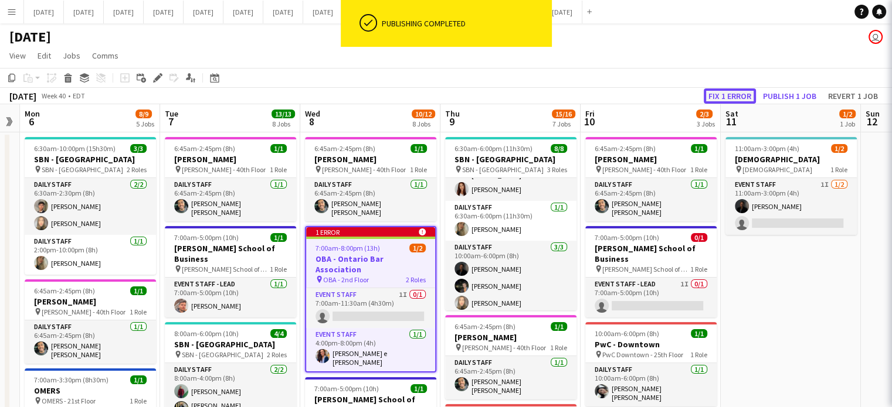
scroll to position [0, 403]
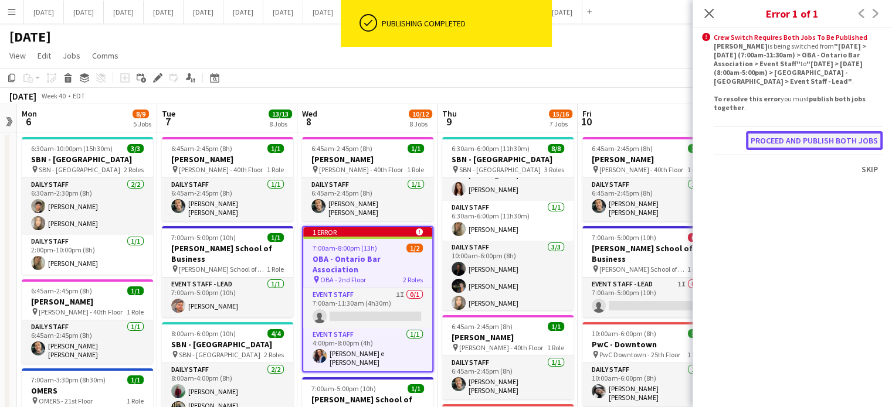
click at [796, 138] on button "Proceed and publish both jobs" at bounding box center [814, 140] width 137 height 19
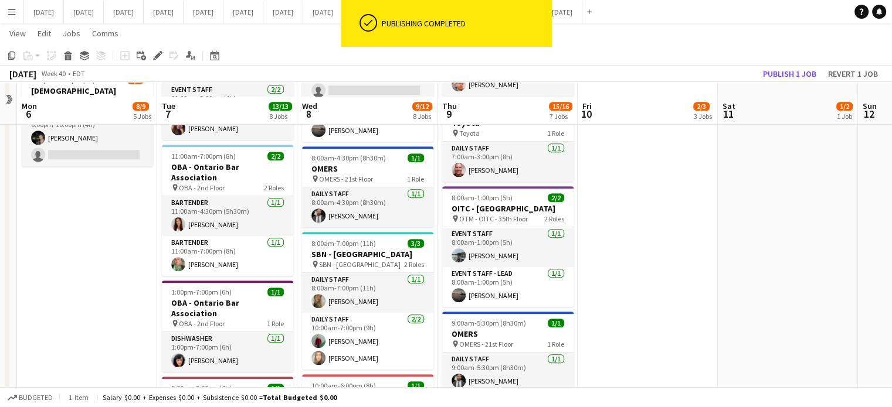
scroll to position [586, 0]
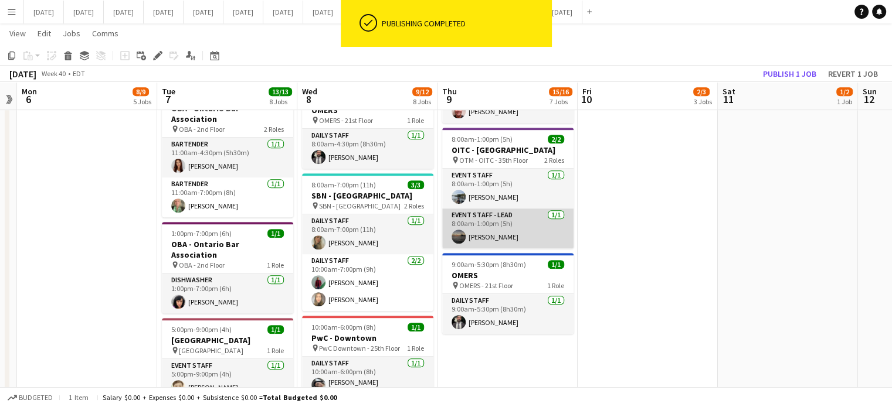
click at [545, 230] on app-card-role "Event Staff - Lead [DATE] 8:00am-1:00pm (5h) [PERSON_NAME]" at bounding box center [507, 229] width 131 height 40
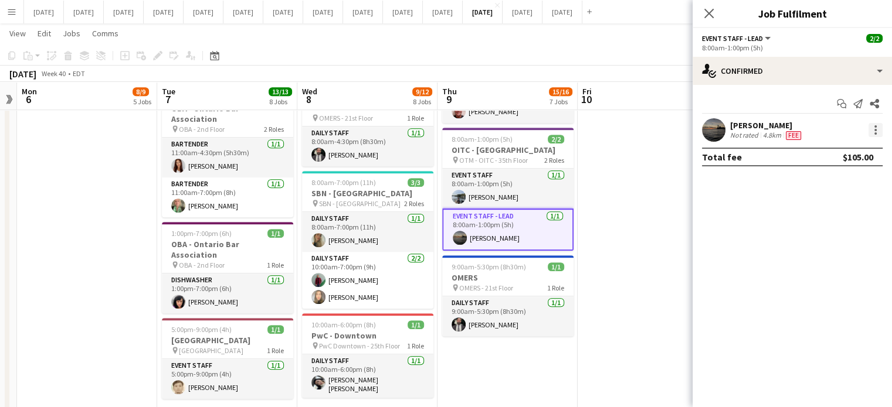
click at [872, 127] on div at bounding box center [875, 130] width 14 height 14
click at [848, 154] on span "Edit fee" at bounding box center [836, 152] width 73 height 11
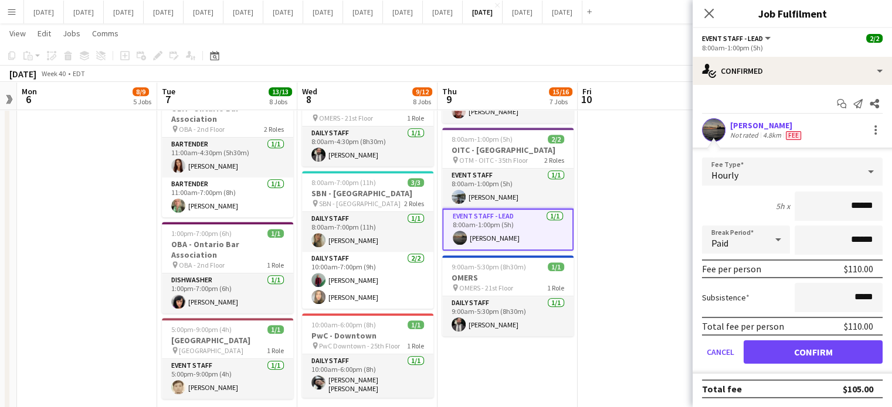
type input "******"
click at [839, 350] on button "Confirm" at bounding box center [812, 352] width 139 height 23
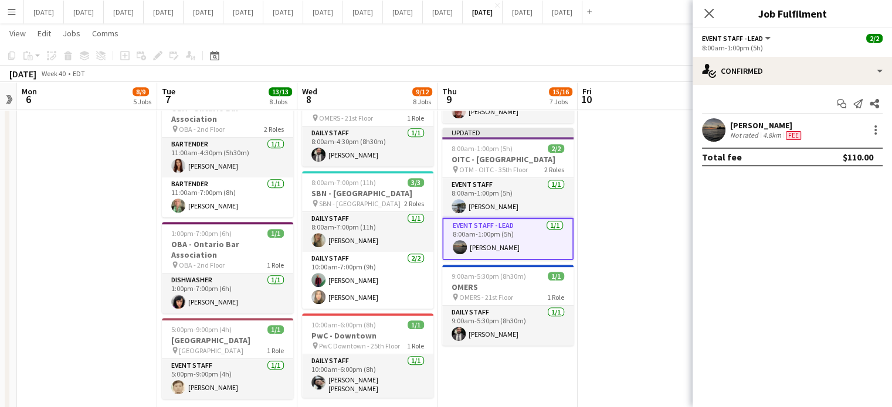
drag, startPoint x: 706, startPoint y: 11, endPoint x: 678, endPoint y: 30, distance: 33.3
click at [706, 11] on icon at bounding box center [708, 13] width 9 height 9
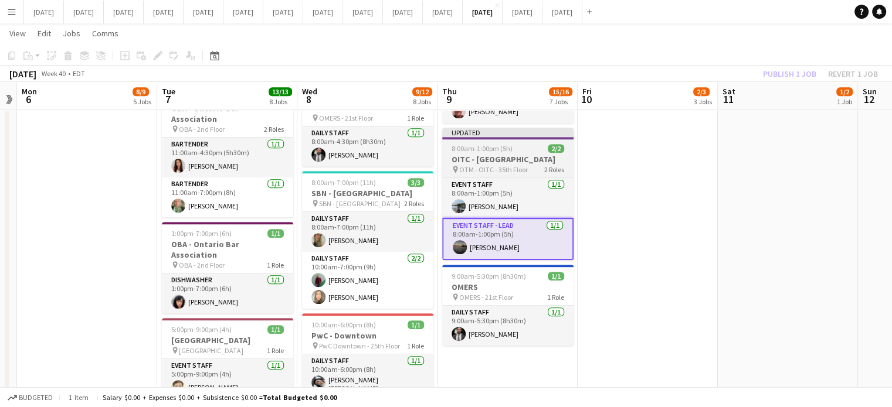
drag, startPoint x: 528, startPoint y: 131, endPoint x: 534, endPoint y: 130, distance: 6.6
click at [529, 144] on div "8:00am-1:00pm (5h) 2/2" at bounding box center [507, 148] width 131 height 9
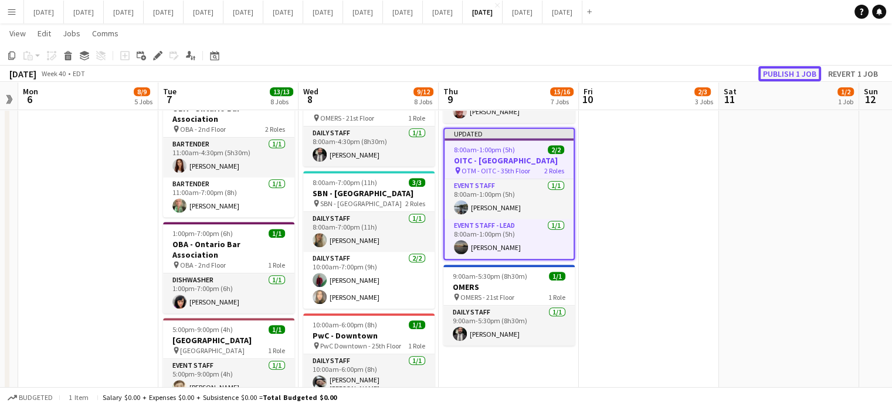
click at [767, 80] on button "Publish 1 job" at bounding box center [789, 73] width 63 height 15
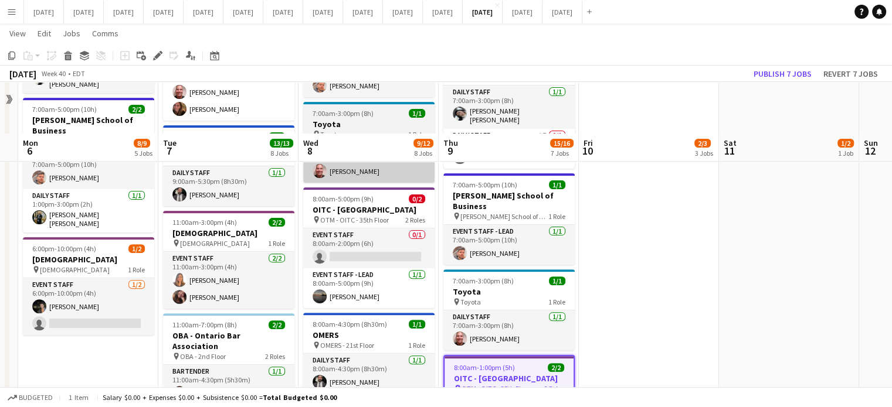
scroll to position [293, 0]
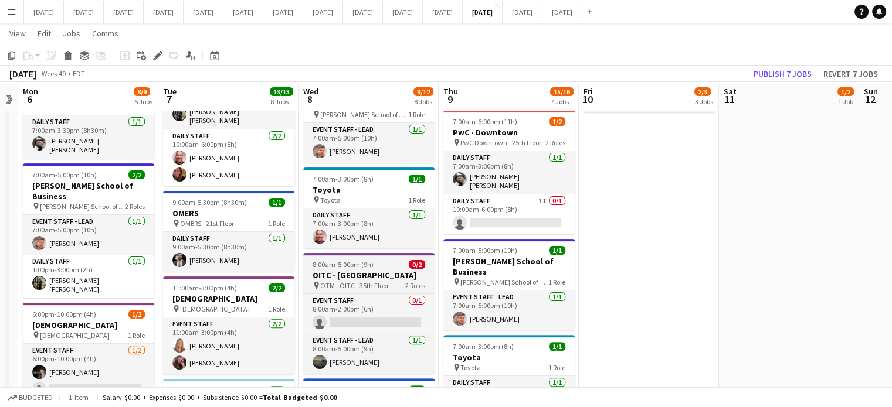
click at [380, 270] on h3 "OITC - [GEOGRAPHIC_DATA]" at bounding box center [368, 275] width 131 height 11
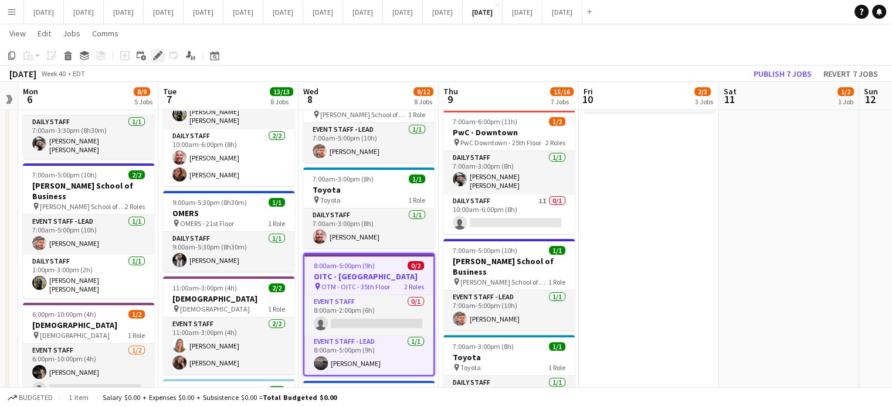
click at [164, 58] on div "Edit" at bounding box center [158, 56] width 14 height 14
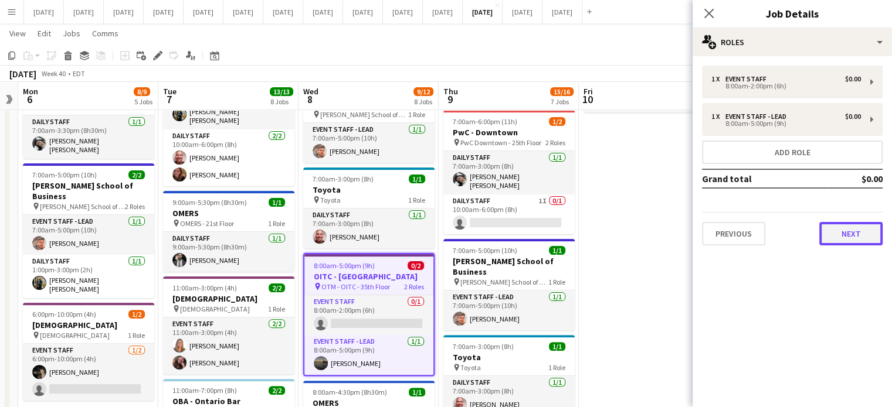
click at [871, 227] on button "Next" at bounding box center [850, 233] width 63 height 23
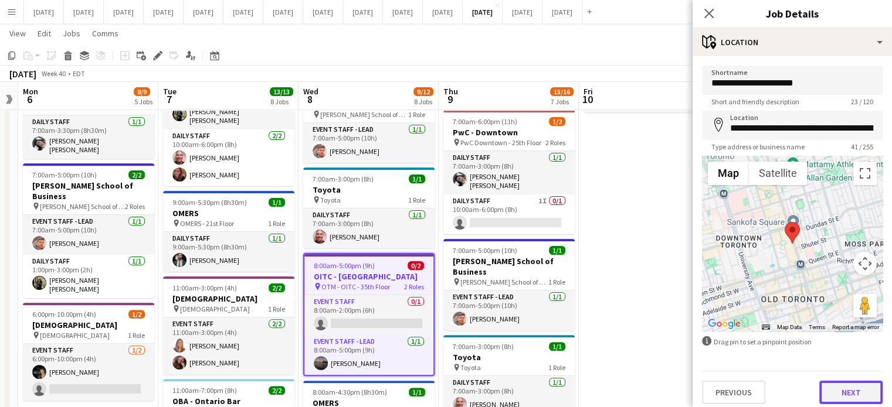
click at [847, 397] on button "Next" at bounding box center [850, 392] width 63 height 23
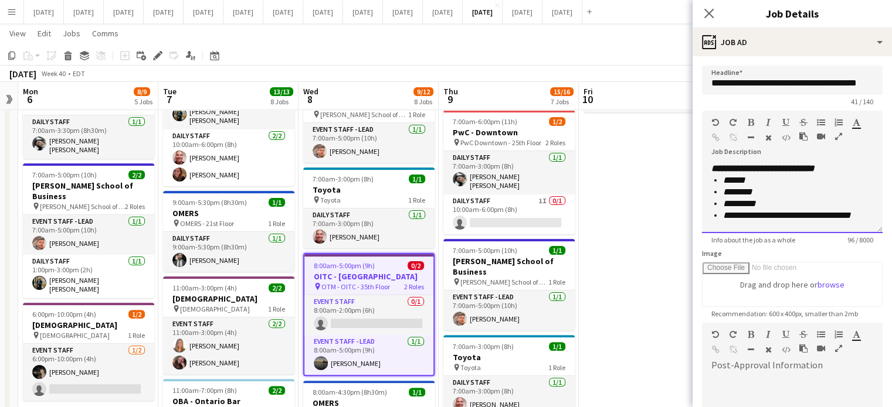
click at [864, 213] on div "**********" at bounding box center [792, 198] width 181 height 70
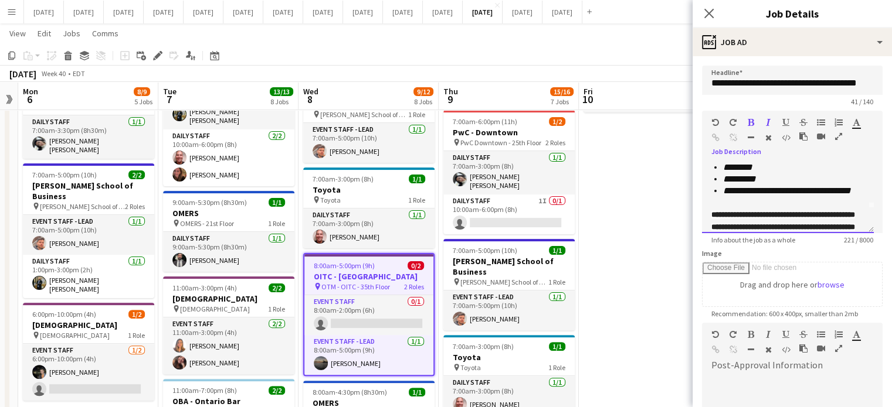
scroll to position [62, 0]
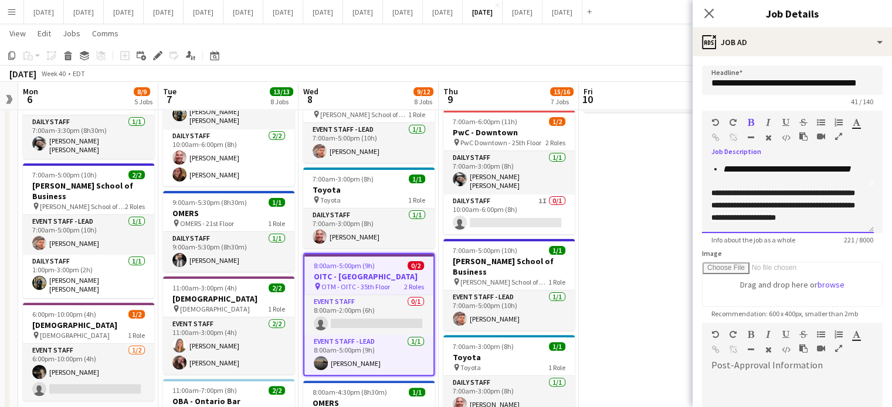
click at [708, 188] on div "**********" at bounding box center [788, 198] width 172 height 70
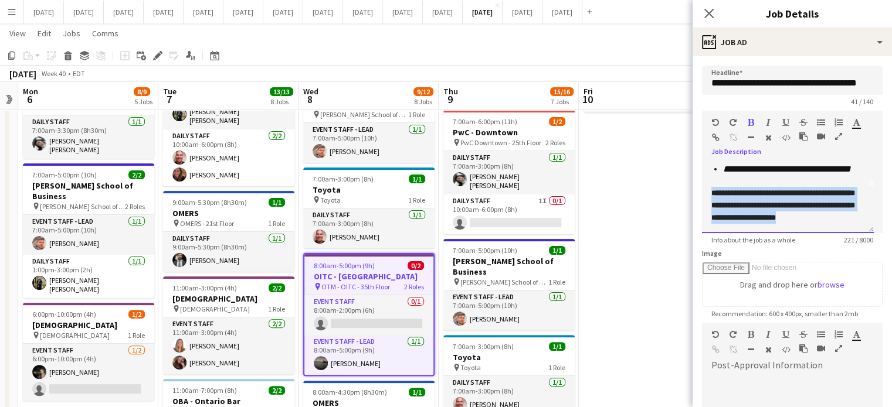
drag, startPoint x: 708, startPoint y: 188, endPoint x: 788, endPoint y: 222, distance: 86.9
click at [788, 222] on div "**********" at bounding box center [788, 198] width 172 height 70
click at [858, 125] on icon "button" at bounding box center [856, 122] width 8 height 8
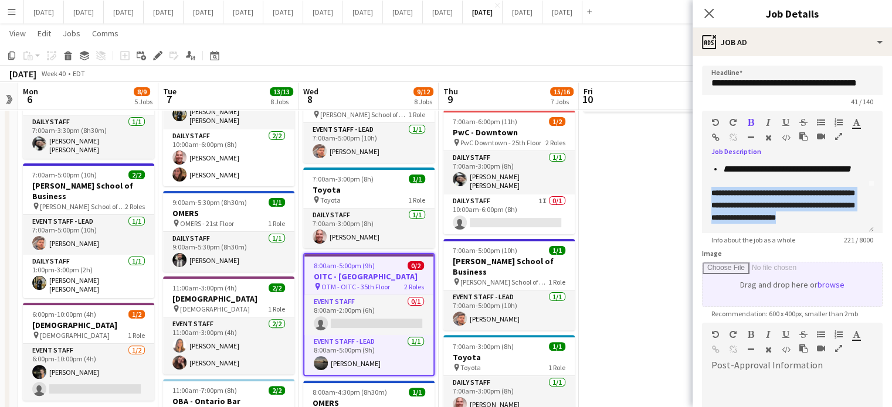
click at [861, 272] on input "Image" at bounding box center [791, 285] width 179 height 44
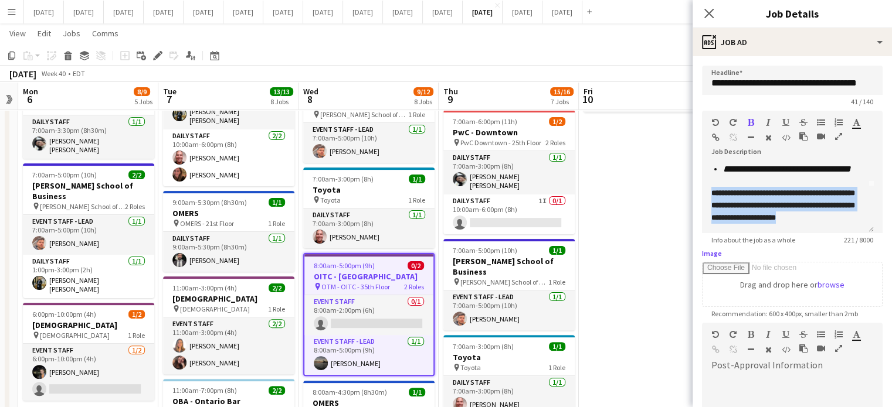
click at [858, 121] on icon "button" at bounding box center [856, 122] width 8 height 8
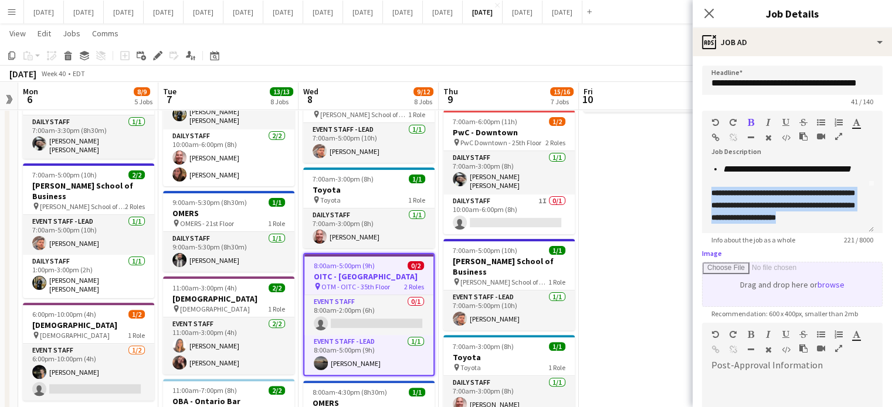
click at [858, 271] on input "Image" at bounding box center [791, 285] width 179 height 44
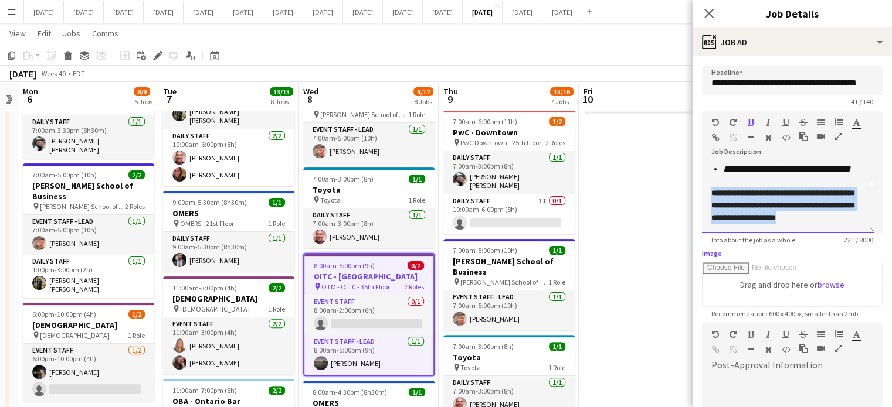
click at [797, 175] on div at bounding box center [787, 181] width 153 height 12
drag, startPoint x: 711, startPoint y: 188, endPoint x: 742, endPoint y: 222, distance: 46.1
click at [742, 222] on div "**********" at bounding box center [787, 205] width 153 height 37
click at [768, 120] on icon "button" at bounding box center [768, 122] width 5 height 8
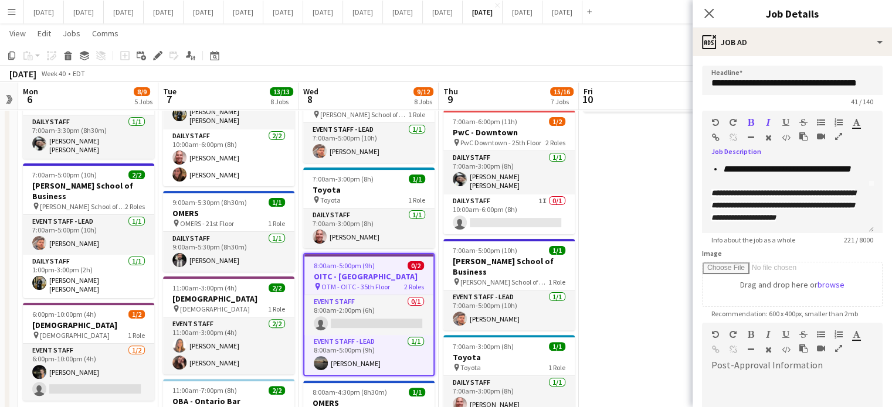
click at [786, 123] on icon "button" at bounding box center [785, 122] width 7 height 8
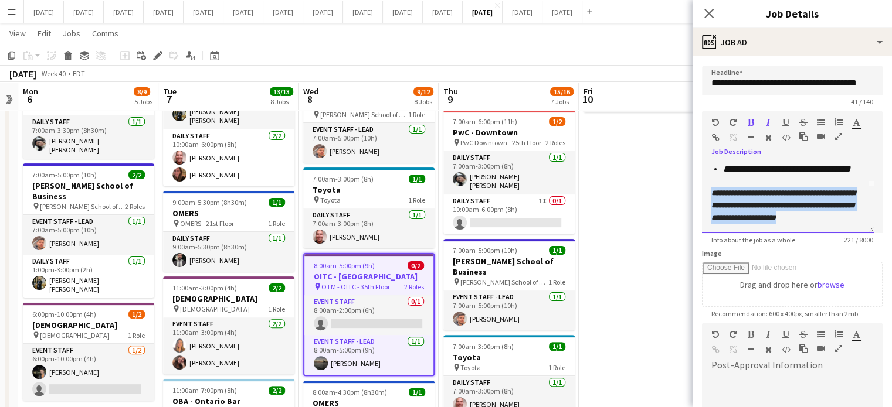
scroll to position [72, 0]
click at [709, 12] on icon at bounding box center [708, 13] width 11 height 11
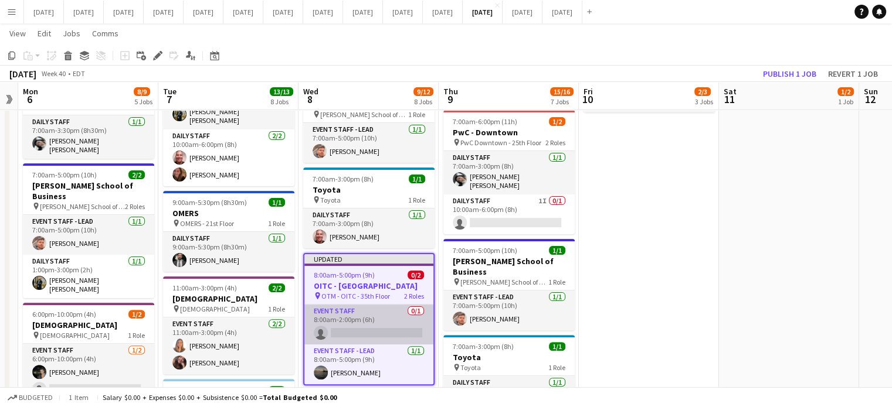
click at [395, 305] on app-card-role "Event Staff 0/1 8:00am-2:00pm (6h) single-neutral-actions" at bounding box center [368, 325] width 129 height 40
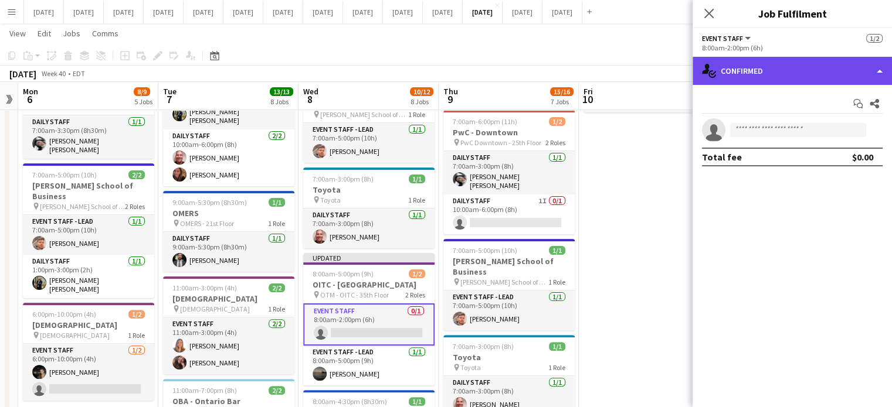
click at [809, 74] on div "single-neutral-actions-check-2 Confirmed" at bounding box center [791, 71] width 199 height 28
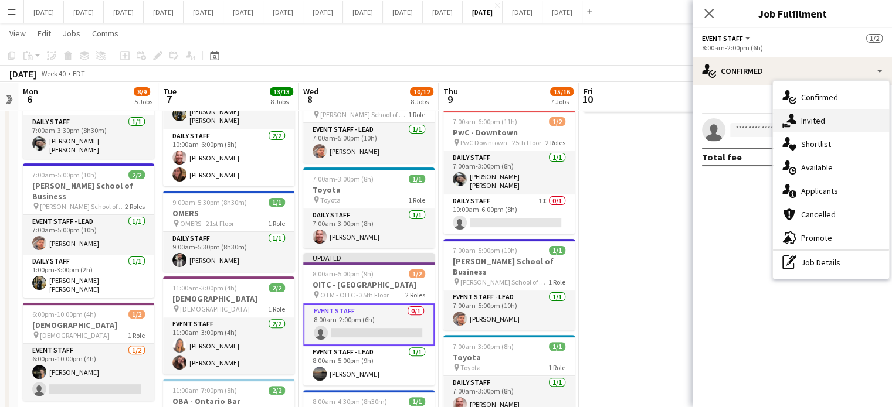
click at [805, 115] on span "Invited" at bounding box center [813, 120] width 24 height 11
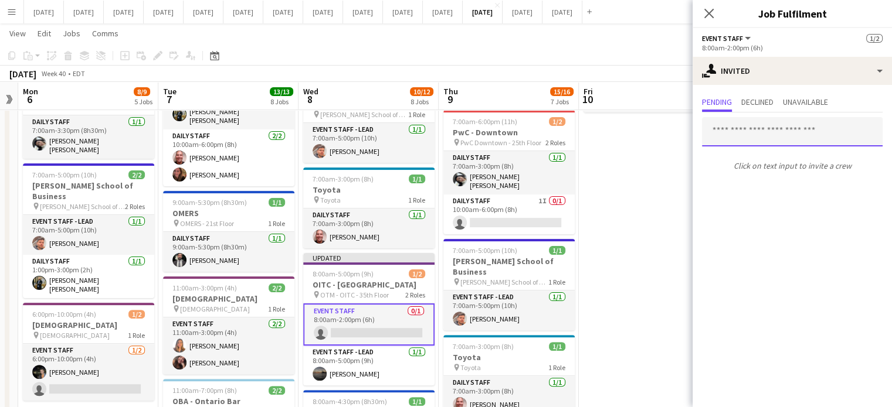
click at [755, 132] on input "text" at bounding box center [792, 131] width 181 height 29
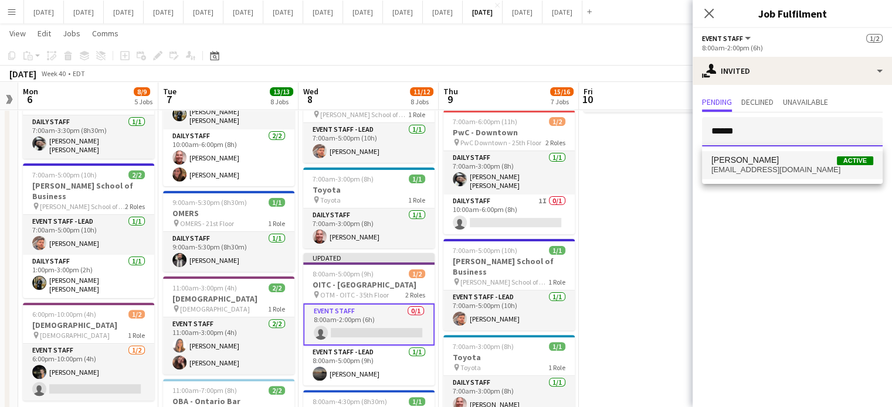
type input "******"
click at [774, 159] on span "[PERSON_NAME] Active" at bounding box center [792, 160] width 162 height 10
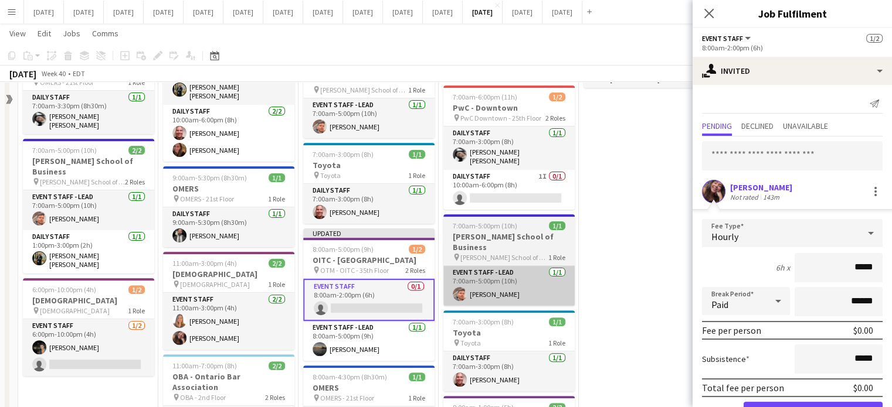
scroll to position [352, 0]
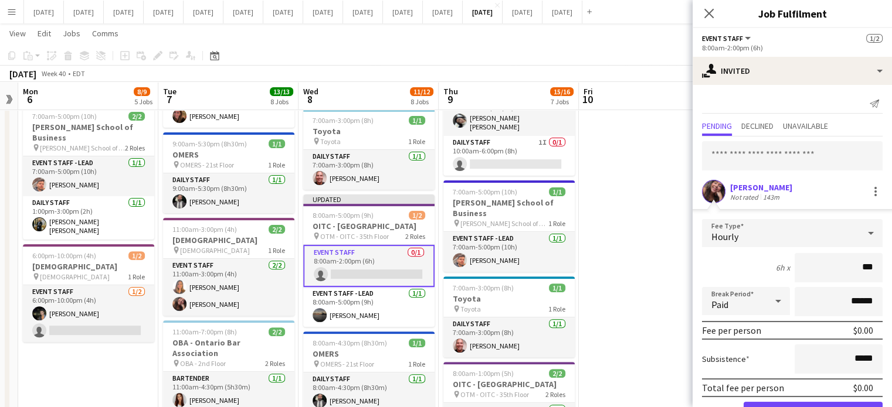
type input "**"
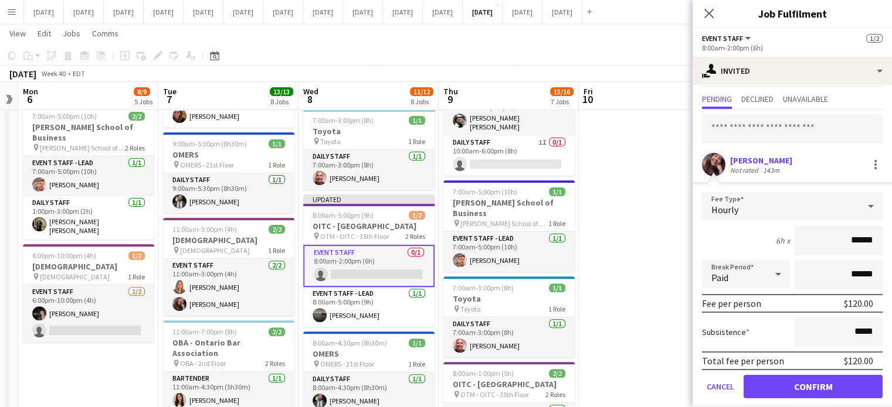
scroll to position [38, 0]
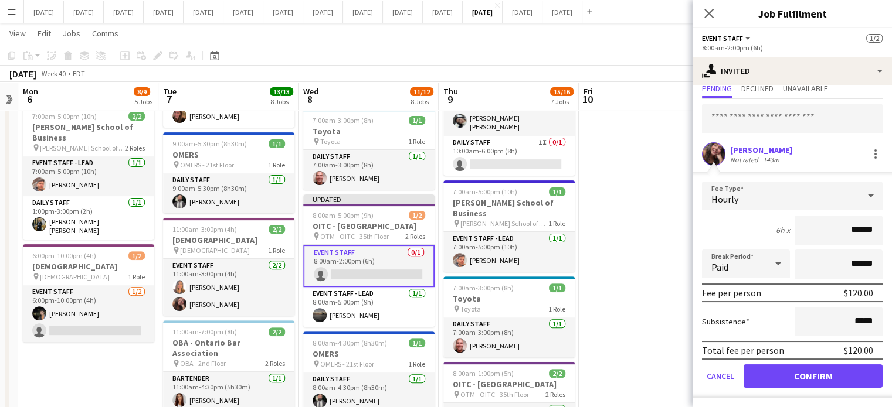
type input "******"
click at [823, 376] on button "Confirm" at bounding box center [812, 376] width 139 height 23
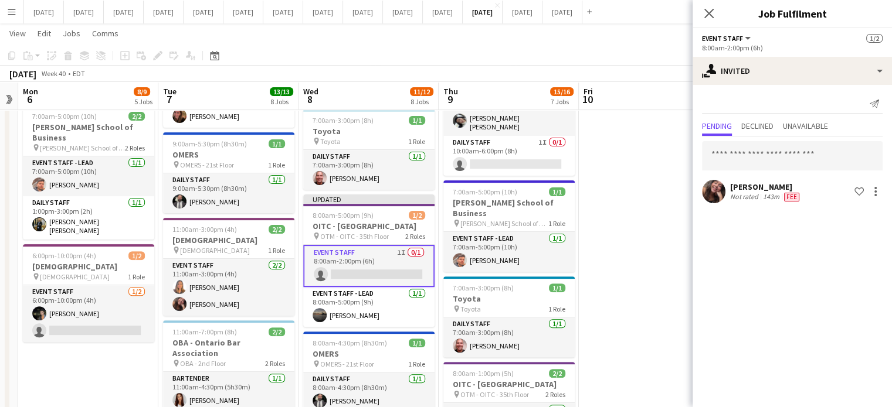
scroll to position [0, 0]
click at [705, 13] on icon "Close pop-in" at bounding box center [708, 13] width 9 height 9
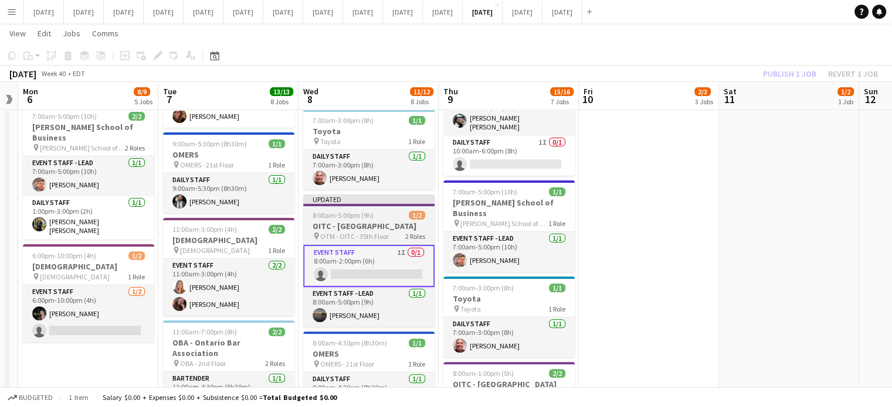
click at [415, 204] on div at bounding box center [368, 205] width 131 height 2
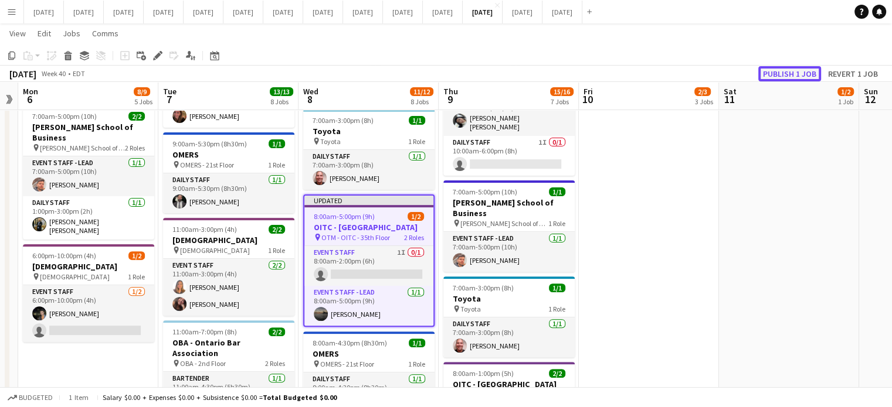
click at [792, 74] on button "Publish 1 job" at bounding box center [789, 73] width 63 height 15
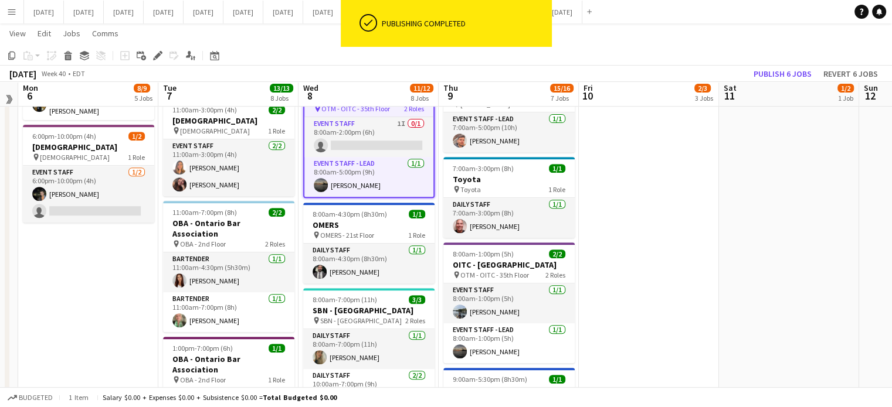
scroll to position [295, 0]
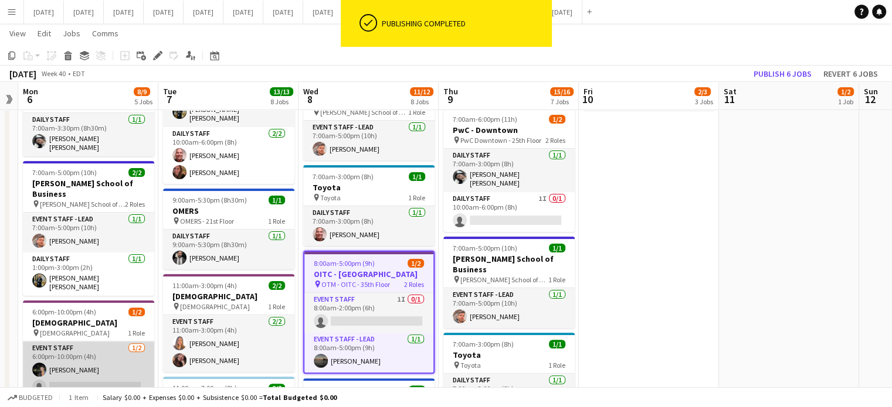
click at [83, 342] on app-card-role "Event Staff [DATE] 6:00pm-10:00pm (4h) [PERSON_NAME] single-neutral-actions" at bounding box center [88, 370] width 131 height 57
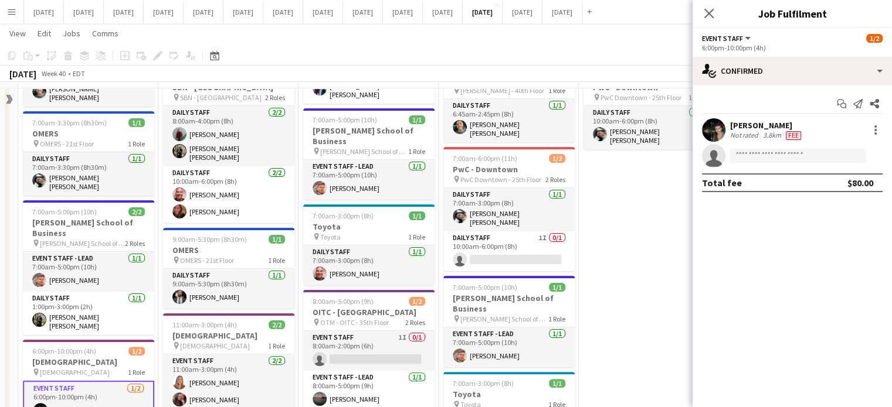
scroll to position [227, 0]
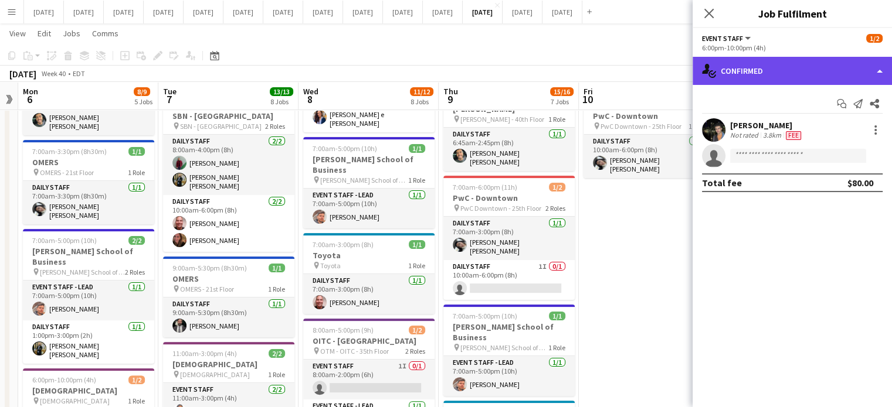
click at [763, 77] on div "single-neutral-actions-check-2 Confirmed" at bounding box center [791, 71] width 199 height 28
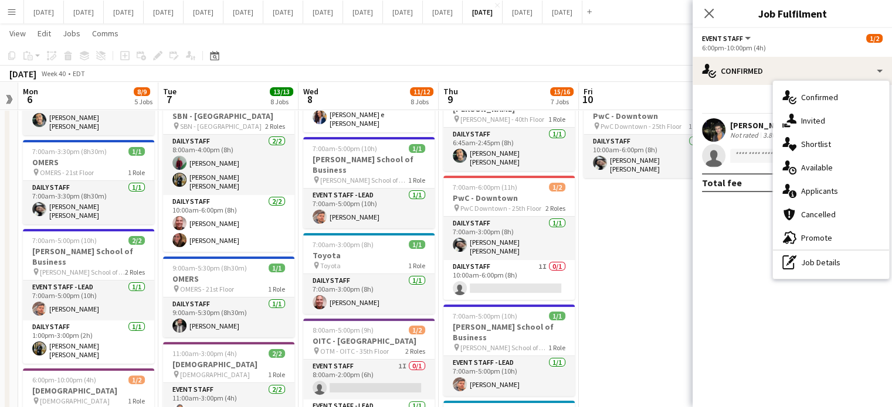
click at [810, 125] on span "Invited" at bounding box center [813, 120] width 24 height 11
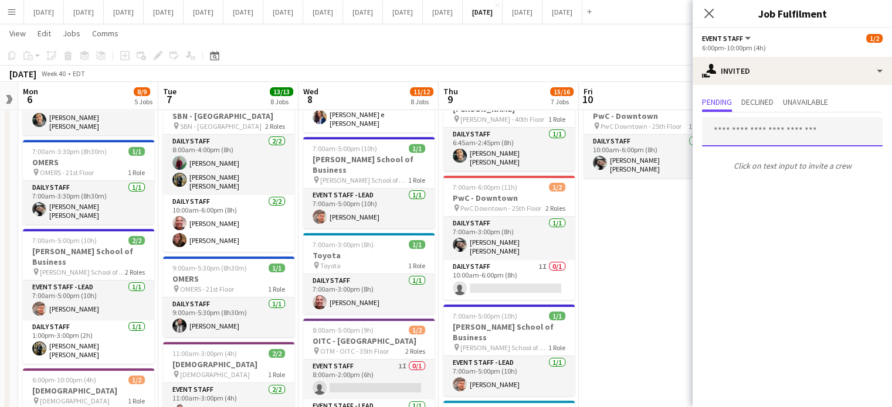
click at [740, 128] on input "text" at bounding box center [792, 131] width 181 height 29
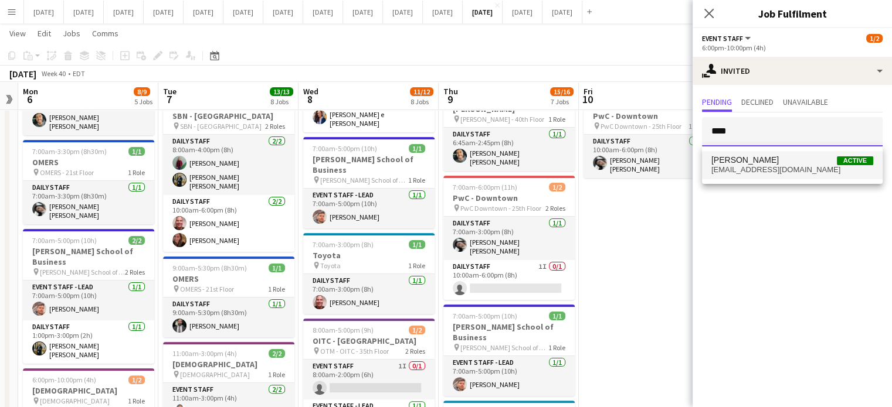
type input "****"
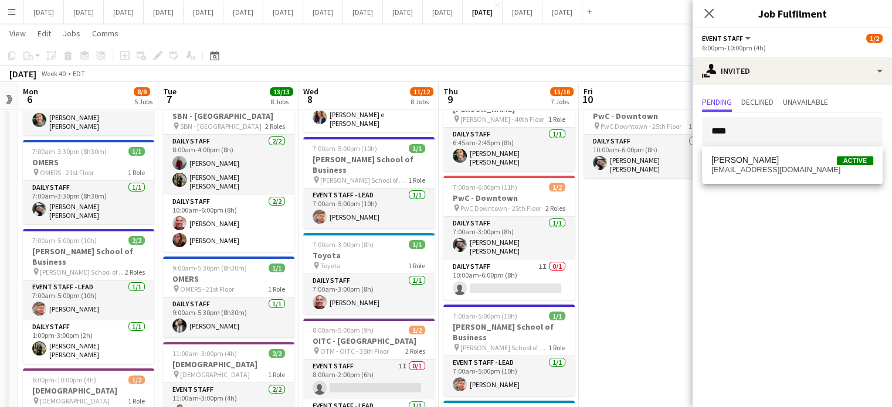
click at [752, 173] on span "[EMAIL_ADDRESS][DOMAIN_NAME]" at bounding box center [792, 169] width 162 height 9
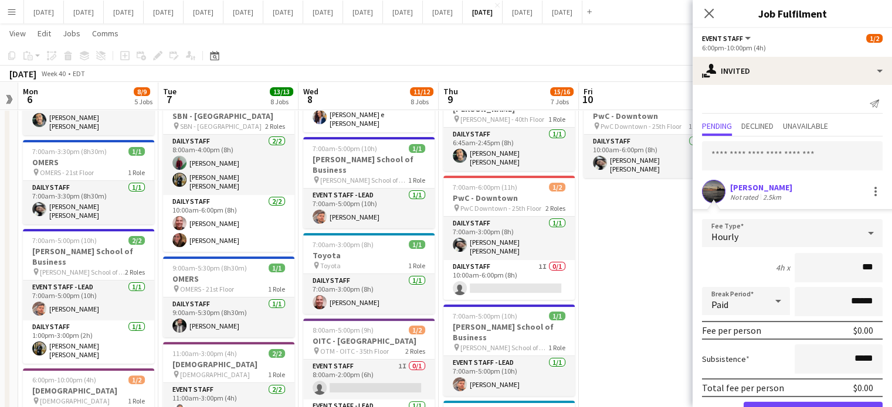
type input "**"
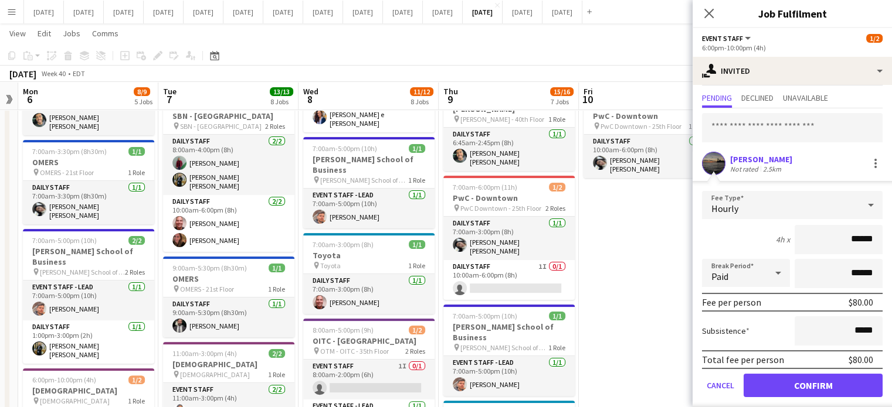
scroll to position [38, 0]
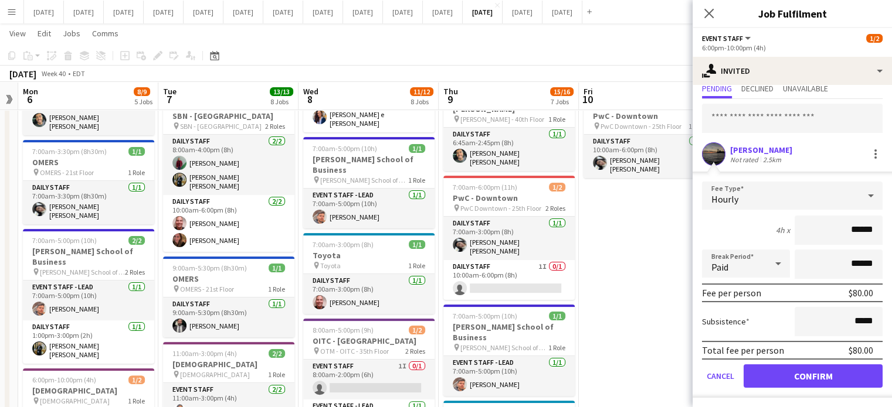
type input "******"
click at [810, 377] on button "Confirm" at bounding box center [812, 376] width 139 height 23
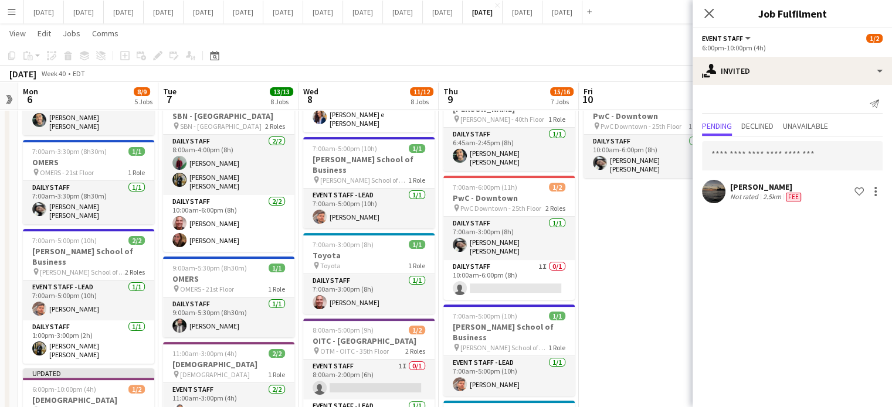
scroll to position [0, 0]
click at [706, 12] on icon at bounding box center [708, 13] width 11 height 11
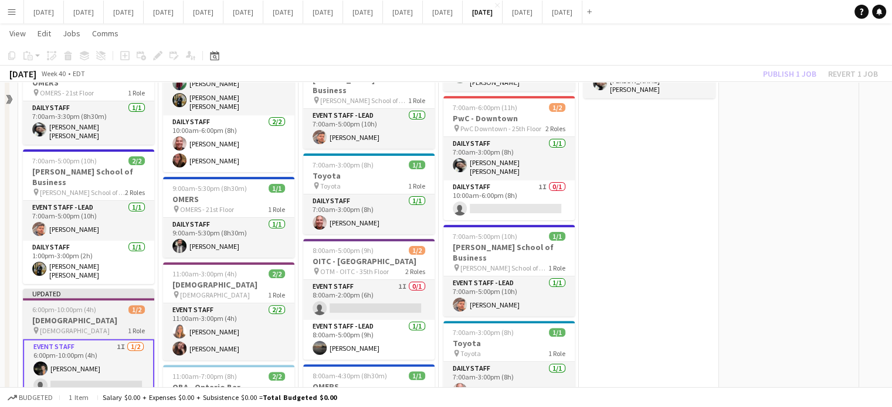
scroll to position [345, 0]
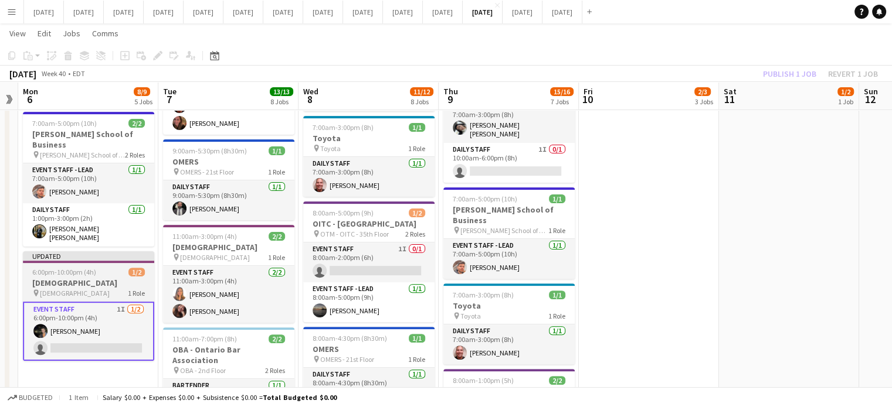
click at [132, 278] on h3 "[DEMOGRAPHIC_DATA]" at bounding box center [88, 283] width 131 height 11
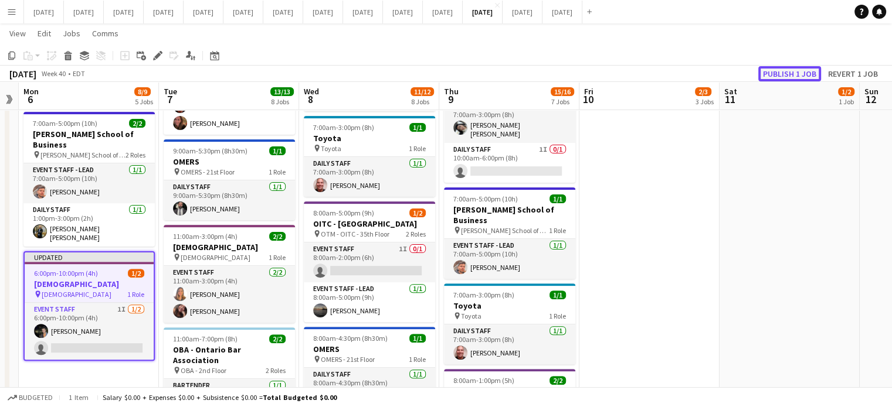
click at [767, 72] on button "Publish 1 job" at bounding box center [789, 73] width 63 height 15
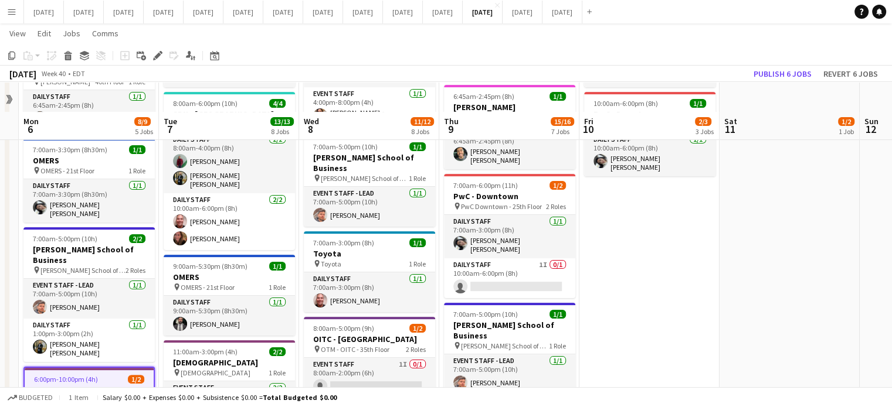
scroll to position [227, 0]
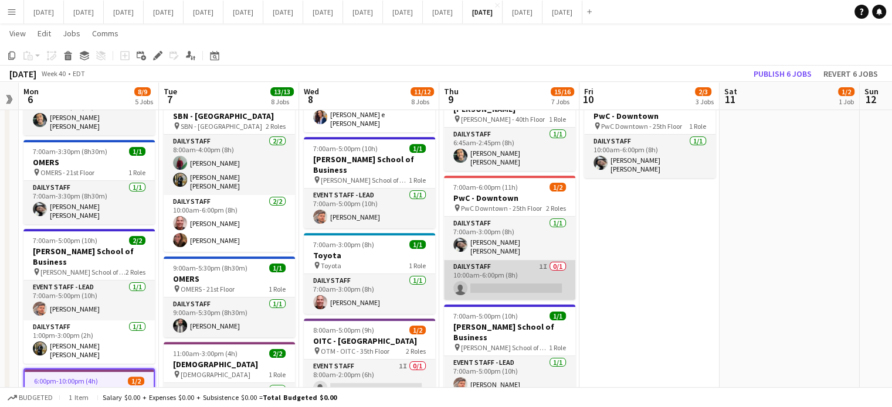
click at [542, 260] on app-card-role "Daily Staff 1I 0/1 10:00am-6:00pm (8h) single-neutral-actions" at bounding box center [509, 280] width 131 height 40
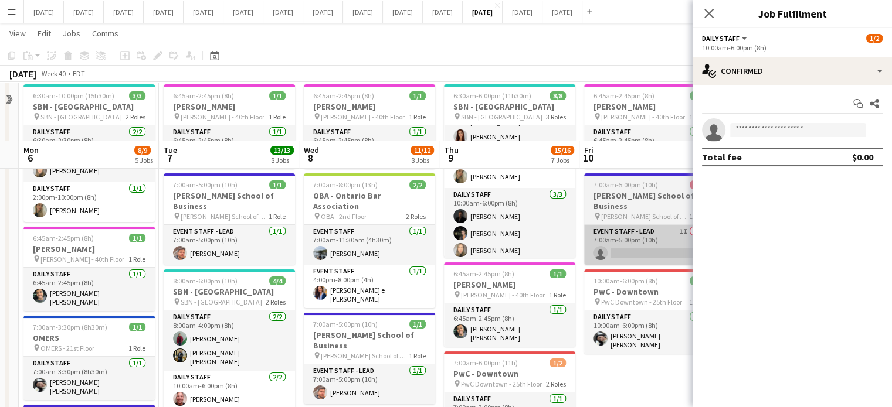
scroll to position [0, 0]
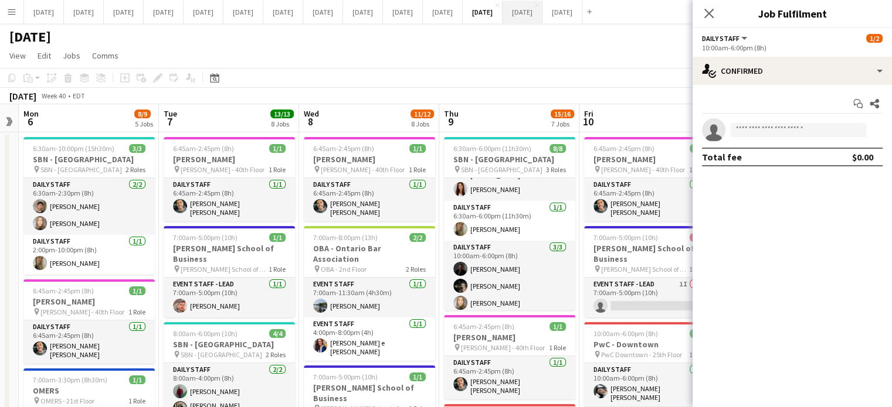
click at [706, 21] on app-icon "Close pop-in" at bounding box center [709, 13] width 14 height 14
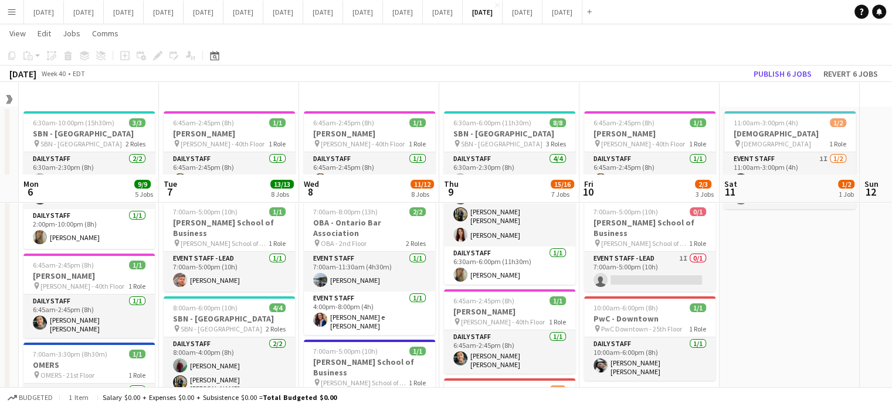
scroll to position [117, 0]
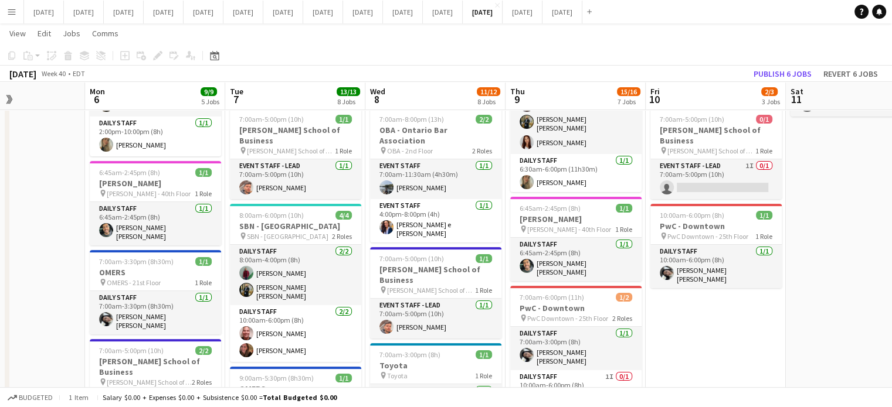
drag, startPoint x: 588, startPoint y: 208, endPoint x: 692, endPoint y: 305, distance: 143.1
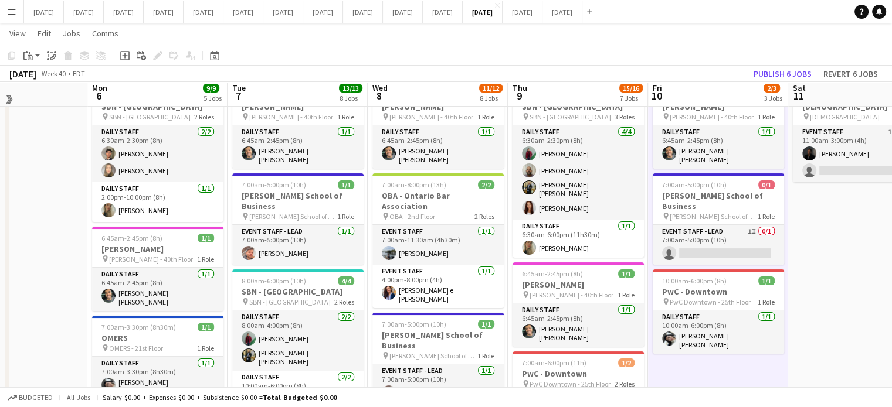
scroll to position [0, 0]
